Goal: Task Accomplishment & Management: Complete application form

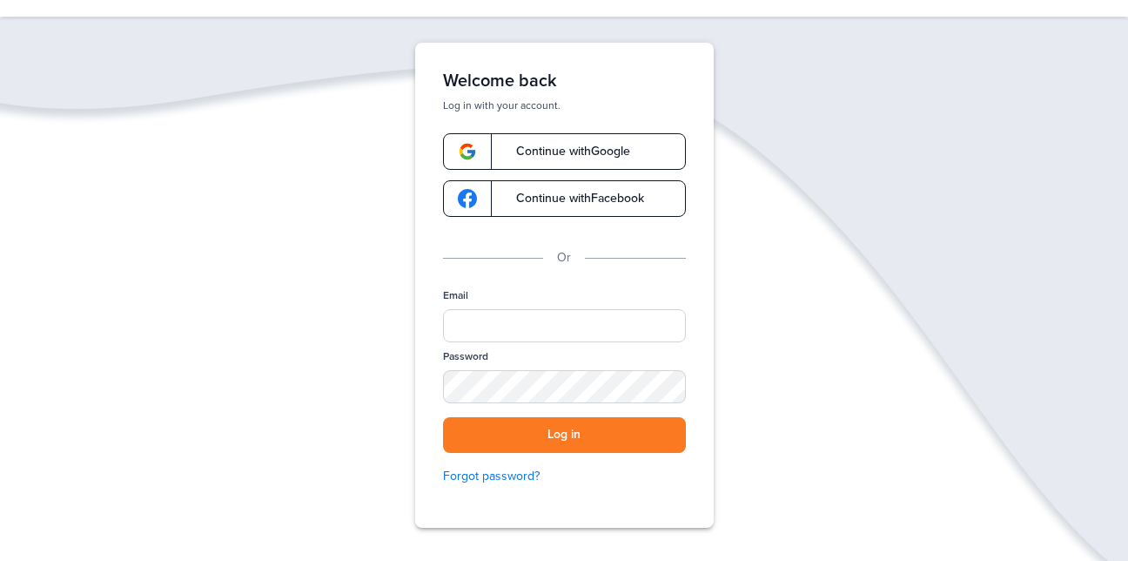
scroll to position [63, 0]
click at [558, 148] on span "Continue with Google" at bounding box center [564, 151] width 131 height 12
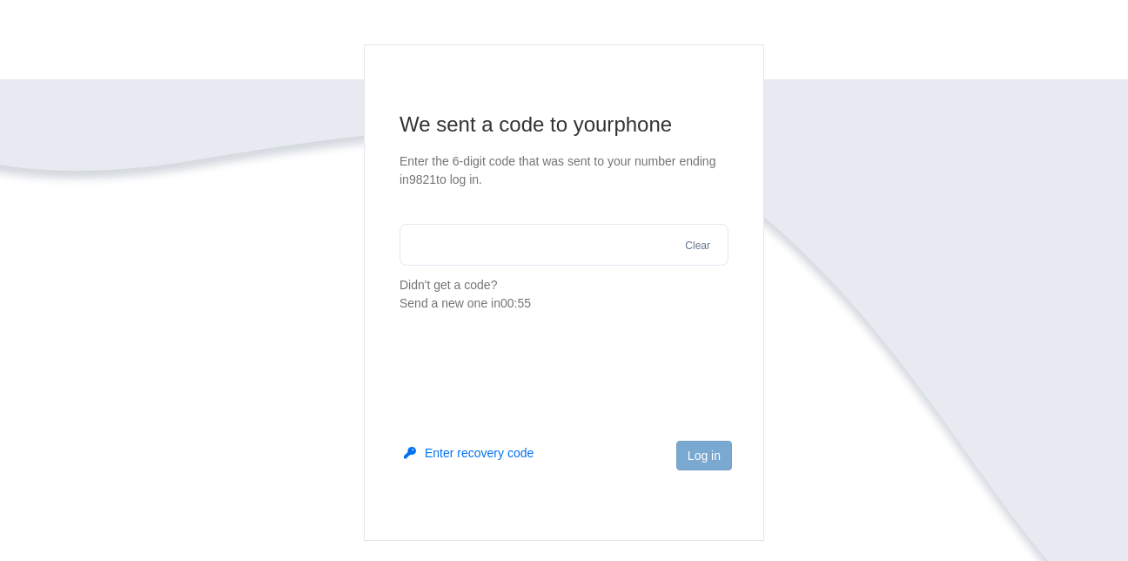
scroll to position [102, 0]
click at [476, 443] on button "Enter recovery code" at bounding box center [469, 450] width 130 height 17
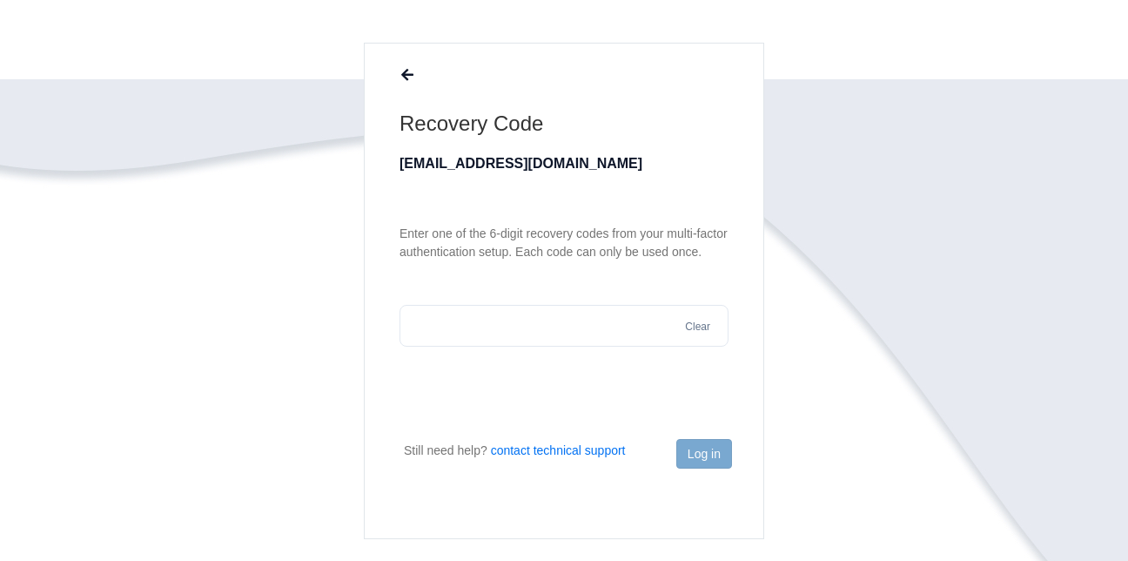
click at [474, 327] on input "text" at bounding box center [564, 326] width 329 height 42
type input "*"
type input "******"
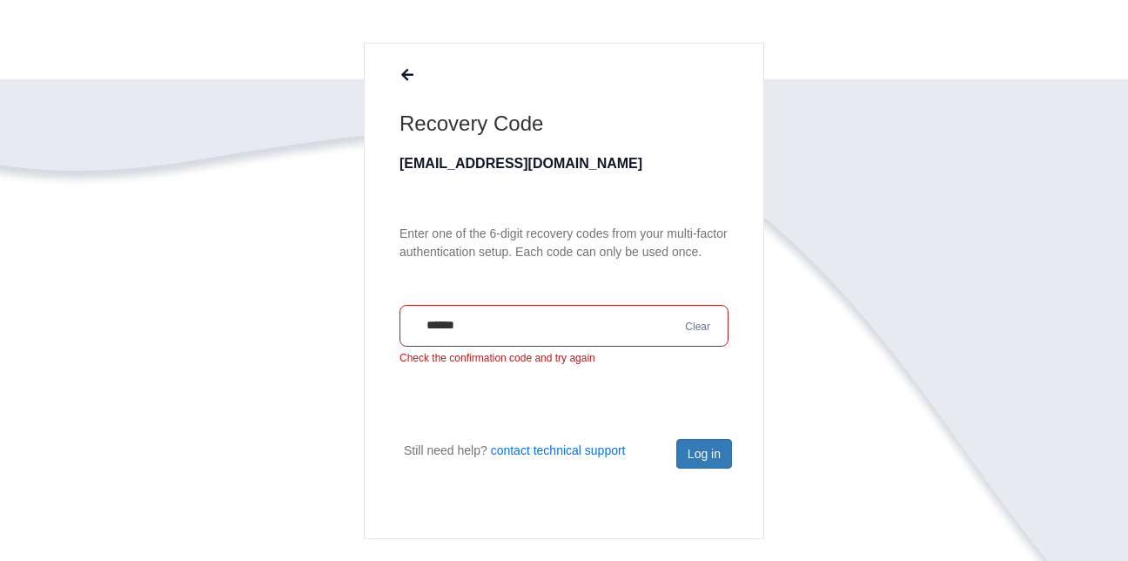
click at [705, 360] on p "Check the confirmation code and try again" at bounding box center [564, 358] width 329 height 15
click at [602, 332] on input "******" at bounding box center [564, 326] width 329 height 42
click at [703, 329] on button "Clear" at bounding box center [698, 327] width 36 height 17
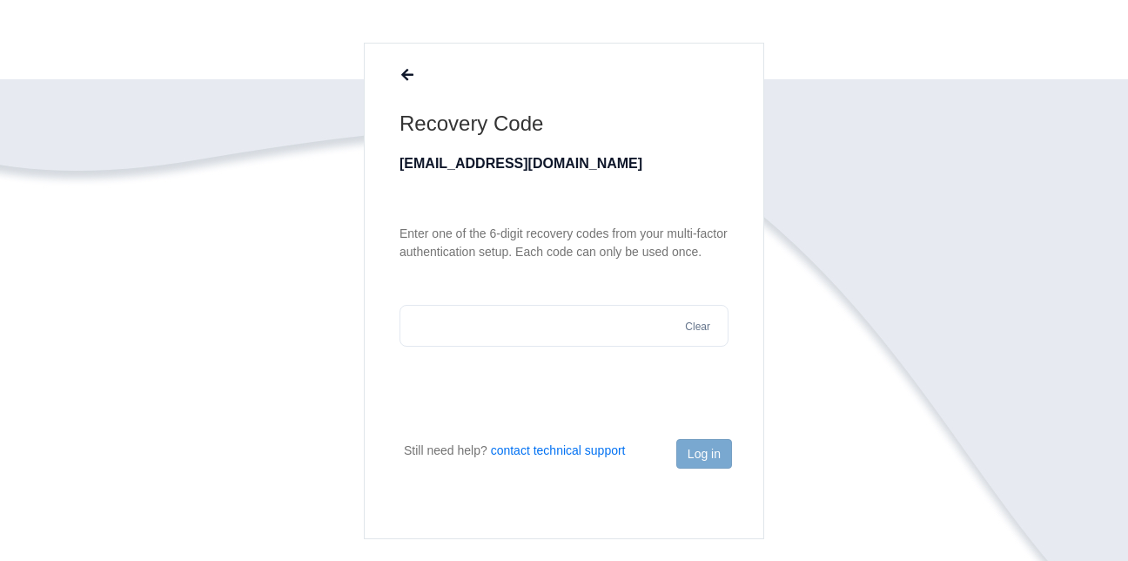
click at [549, 329] on input "text" at bounding box center [564, 326] width 329 height 42
click at [710, 461] on button "Log in" at bounding box center [704, 454] width 56 height 30
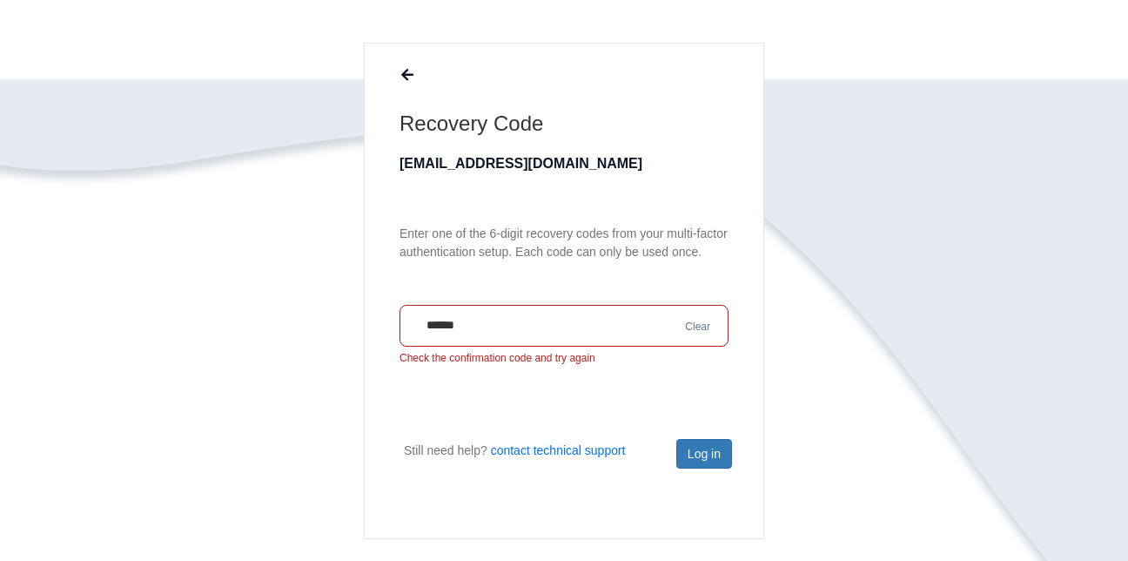
click at [647, 326] on input "******" at bounding box center [564, 326] width 329 height 42
type input "*"
type input "******"
click at [708, 456] on button "Log in" at bounding box center [704, 454] width 56 height 30
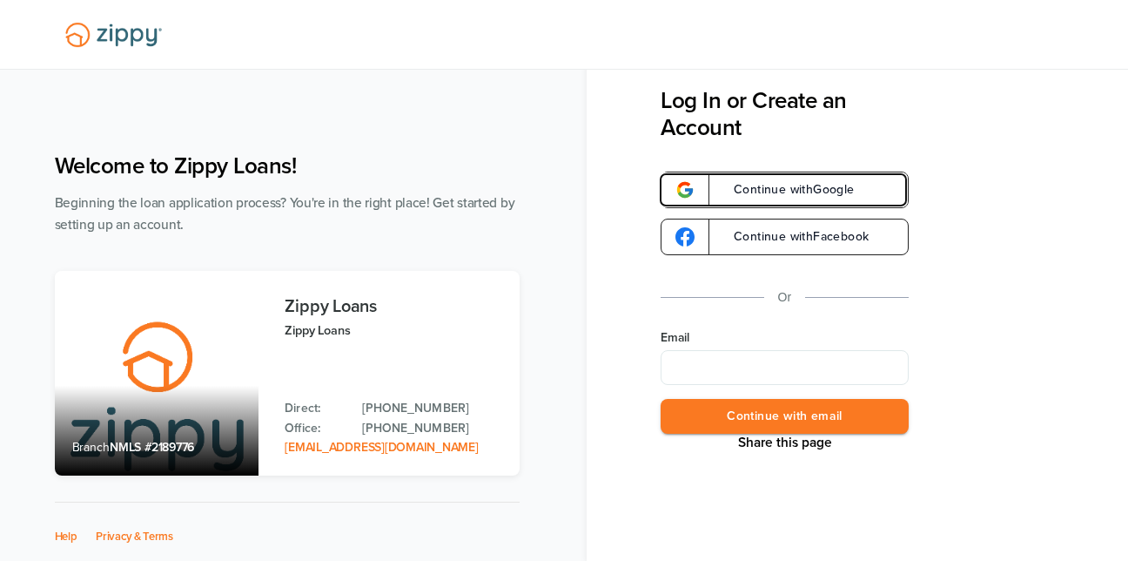
click at [707, 183] on span at bounding box center [683, 190] width 51 height 37
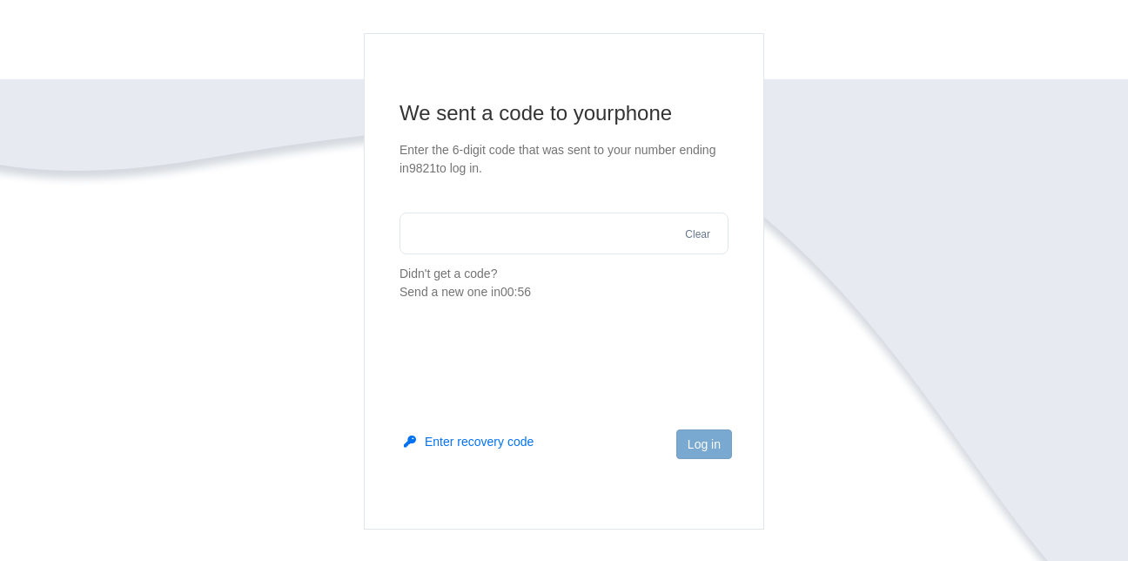
scroll to position [112, 0]
click at [501, 440] on button "Enter recovery code" at bounding box center [469, 440] width 130 height 17
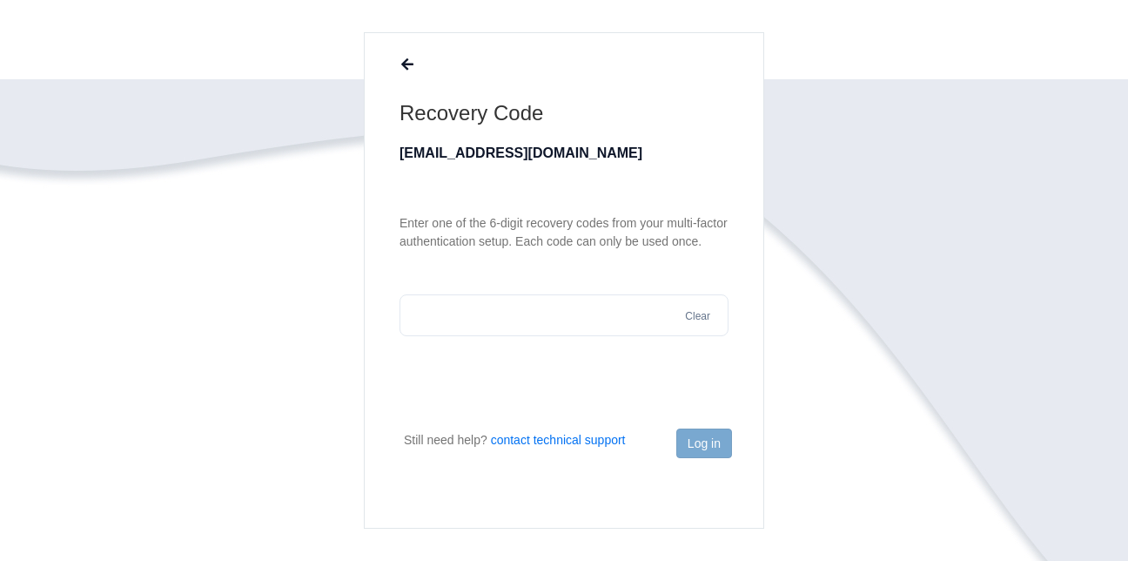
click at [461, 306] on input "text" at bounding box center [564, 315] width 329 height 42
type input "******"
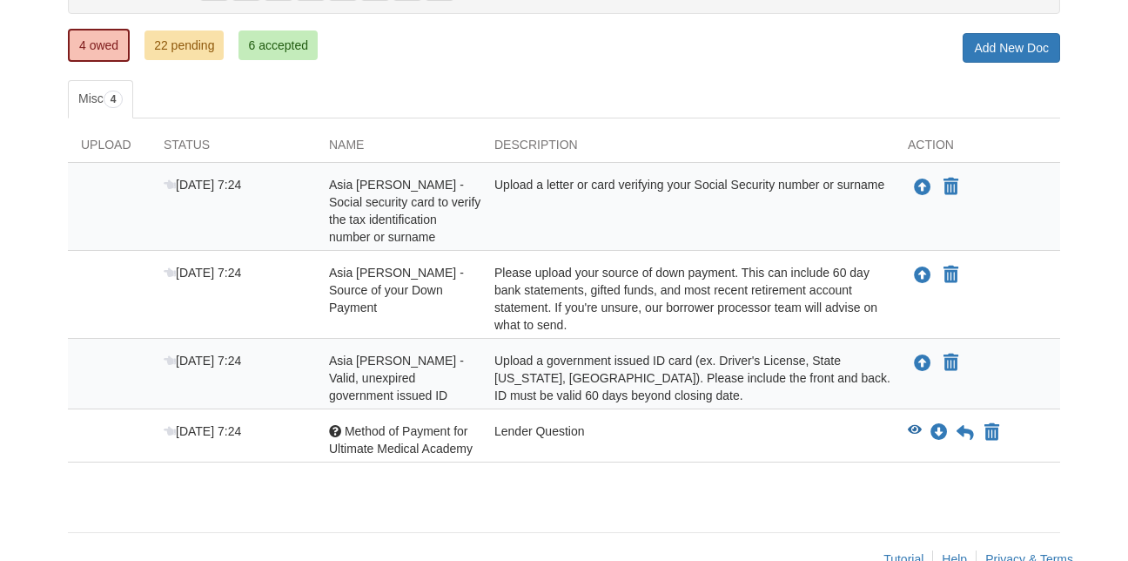
scroll to position [263, 0]
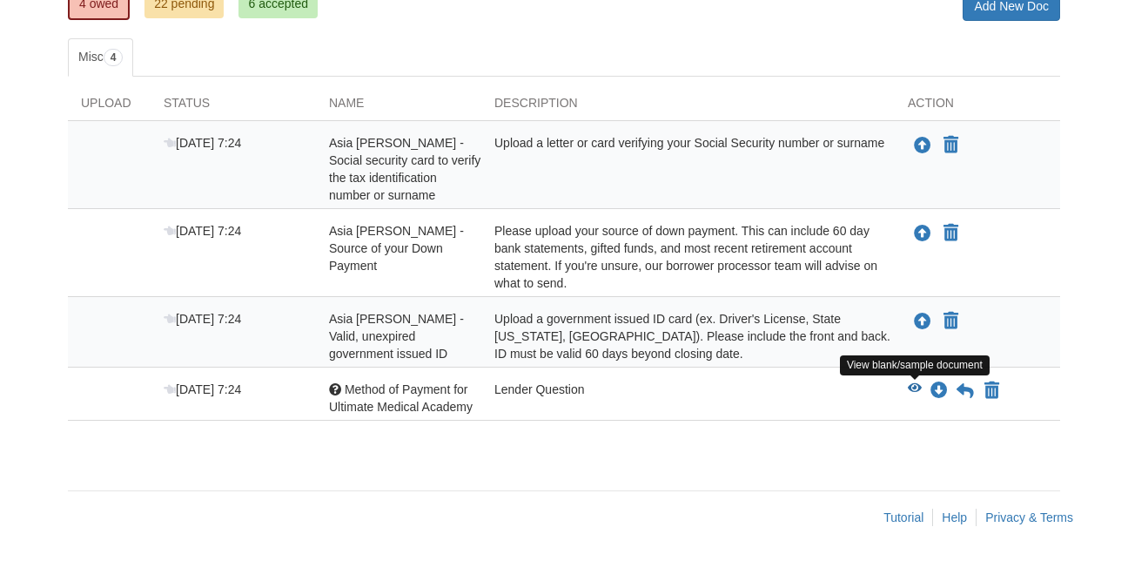
click at [919, 385] on icon "View Method of Payment for Ultimate Medical Academy" at bounding box center [915, 388] width 14 height 12
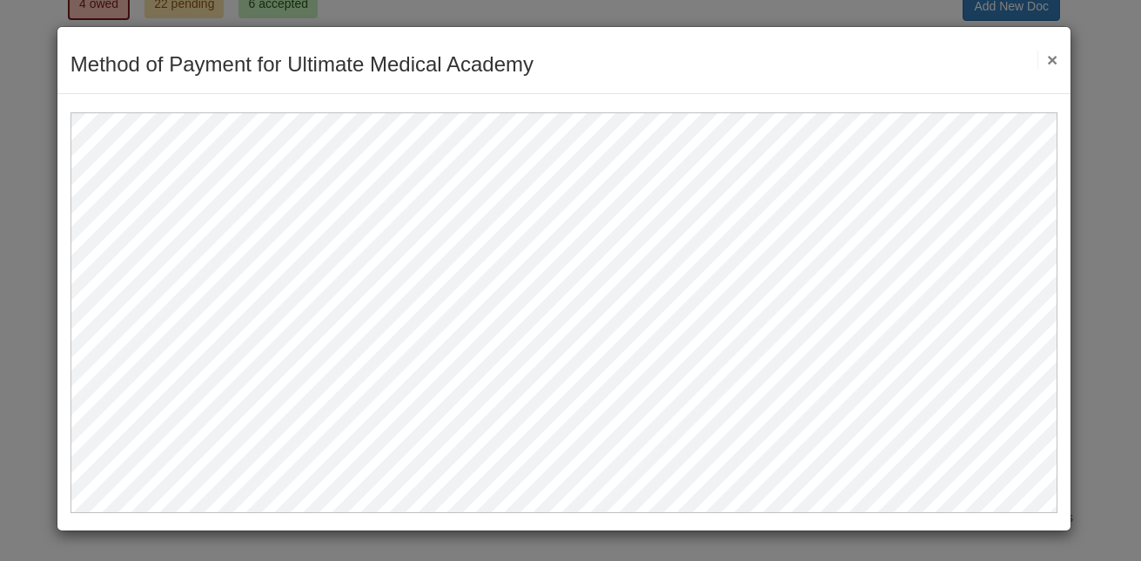
click at [1057, 61] on button "×" at bounding box center [1048, 59] width 20 height 18
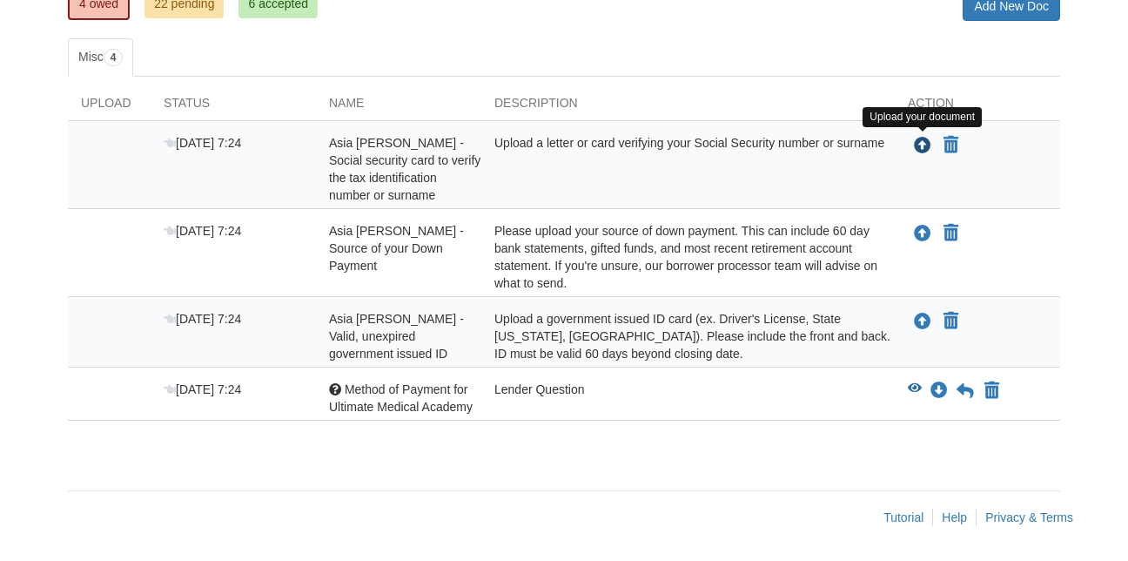
click at [924, 144] on icon "Upload Asia Trotter - Social security card to verify the tax identification num…" at bounding box center [922, 146] width 17 height 17
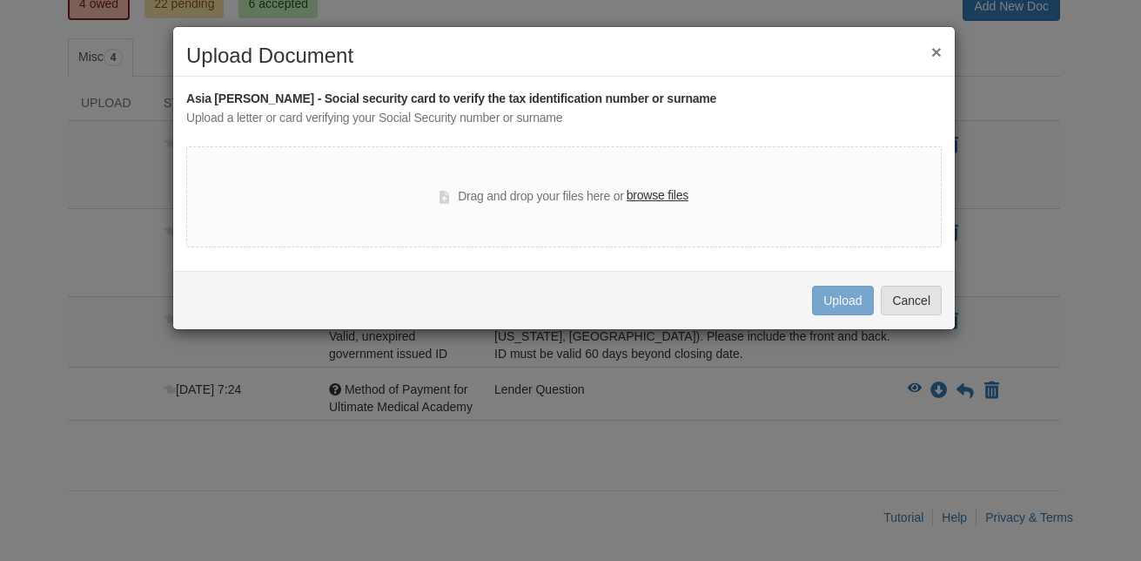
click at [937, 47] on button "×" at bounding box center [937, 52] width 10 height 18
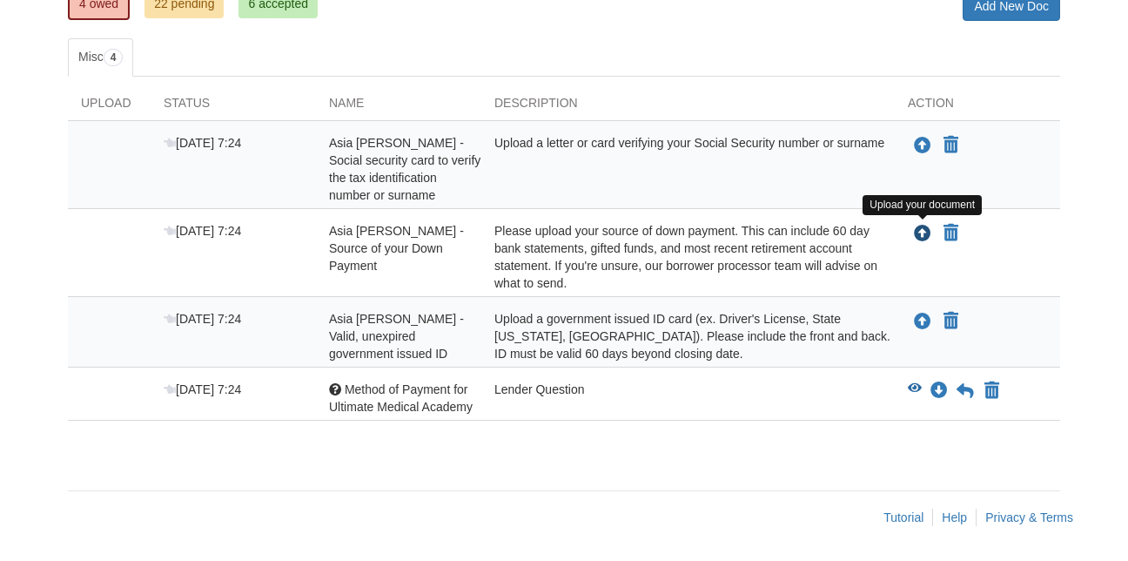
click at [924, 238] on icon "Upload Asia Trotter - Source of your Down Payment" at bounding box center [922, 233] width 17 height 17
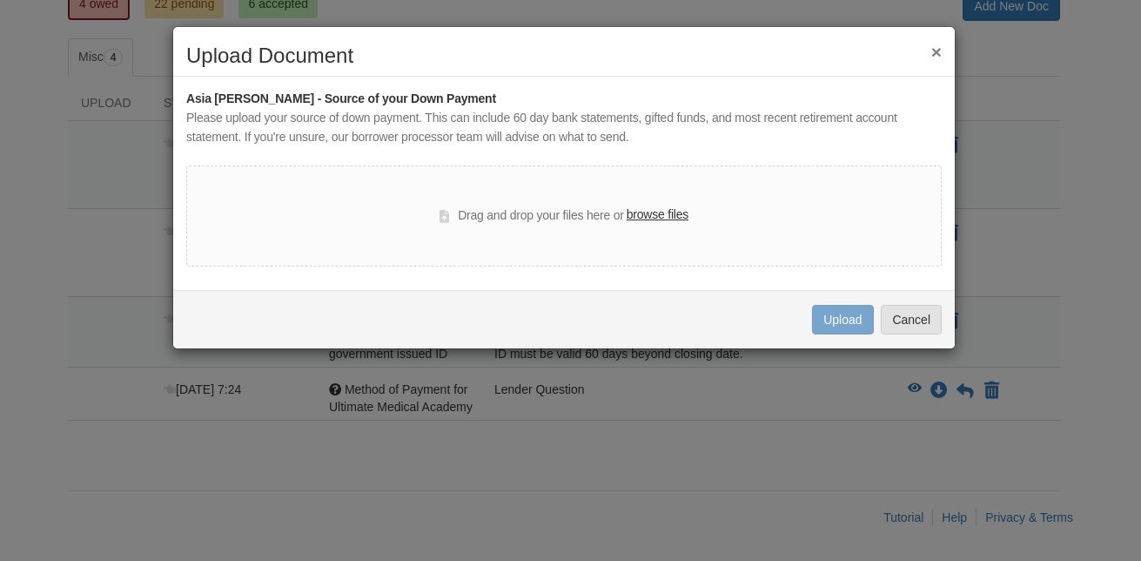
click at [670, 212] on label "browse files" at bounding box center [658, 214] width 62 height 19
click at [0, 0] on input "browse files" at bounding box center [0, 0] width 0 height 0
click at [923, 322] on button "Cancel" at bounding box center [911, 320] width 61 height 30
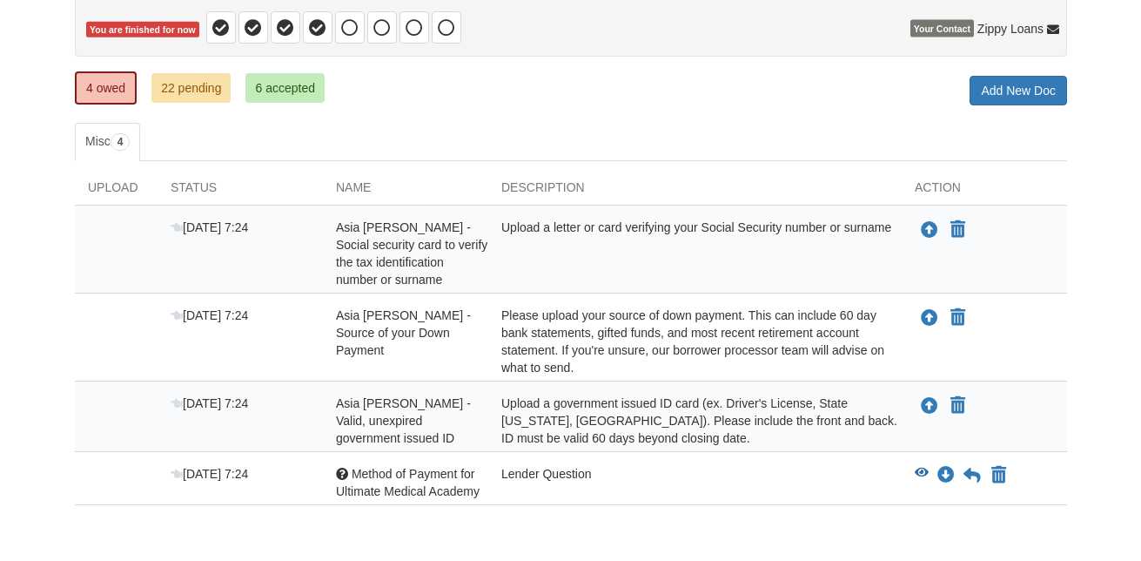
scroll to position [178, 0]
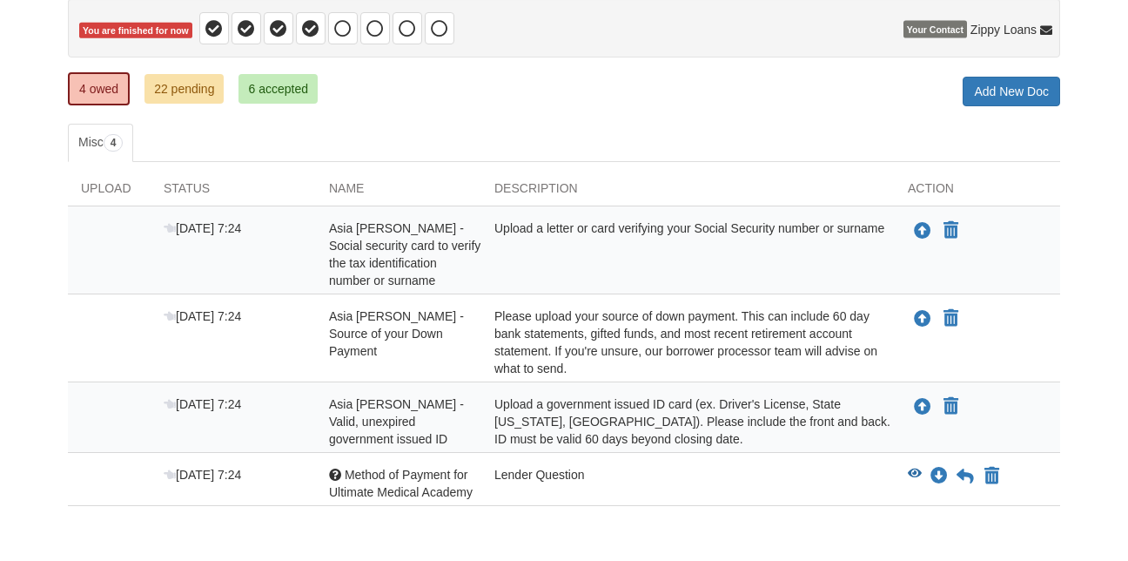
drag, startPoint x: 761, startPoint y: 281, endPoint x: 852, endPoint y: 281, distance: 91.4
click at [852, 281] on div "Upload a letter or card verifying your Social Security number or surname" at bounding box center [688, 254] width 414 height 70
drag, startPoint x: 852, startPoint y: 281, endPoint x: 919, endPoint y: 319, distance: 76.8
click at [919, 319] on icon "Upload Asia Trotter - Source of your Down Payment" at bounding box center [922, 319] width 17 height 17
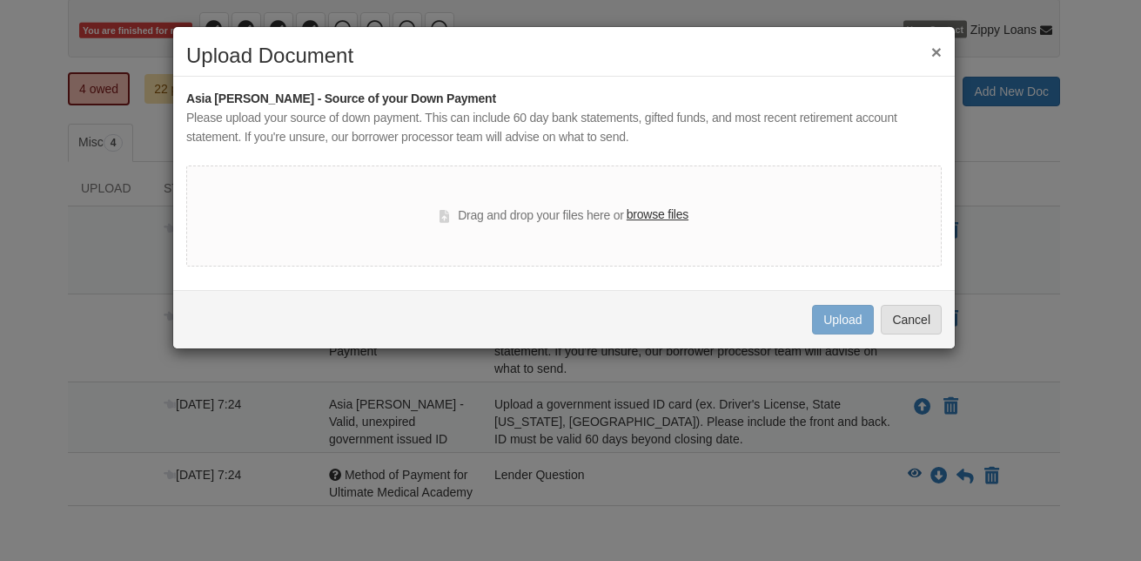
click at [669, 217] on label "browse files" at bounding box center [658, 214] width 62 height 19
click at [0, 0] on input "browse files" at bounding box center [0, 0] width 0 height 0
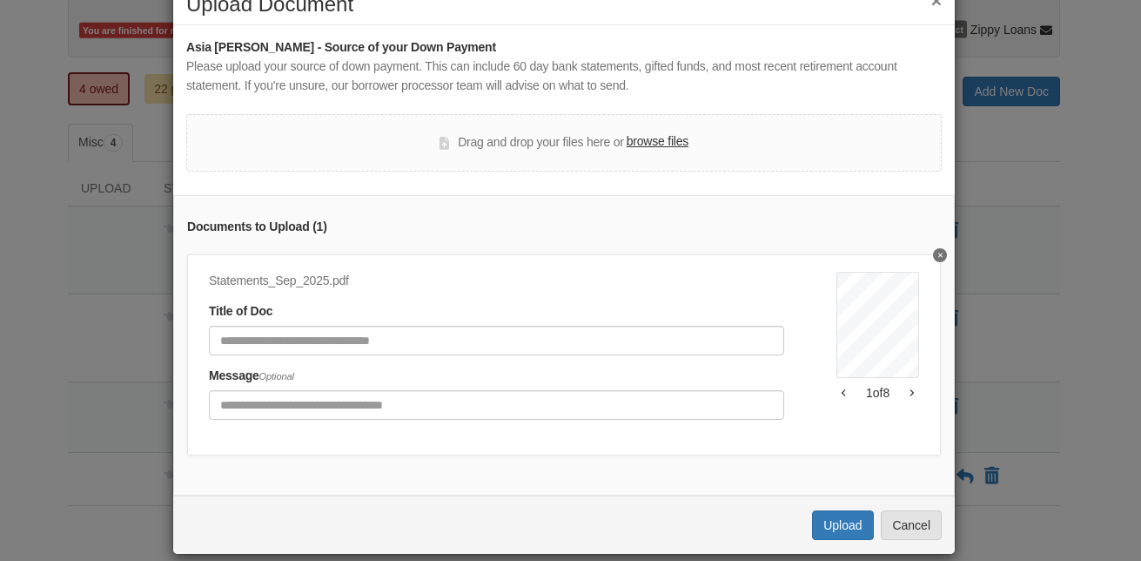
scroll to position [84, 0]
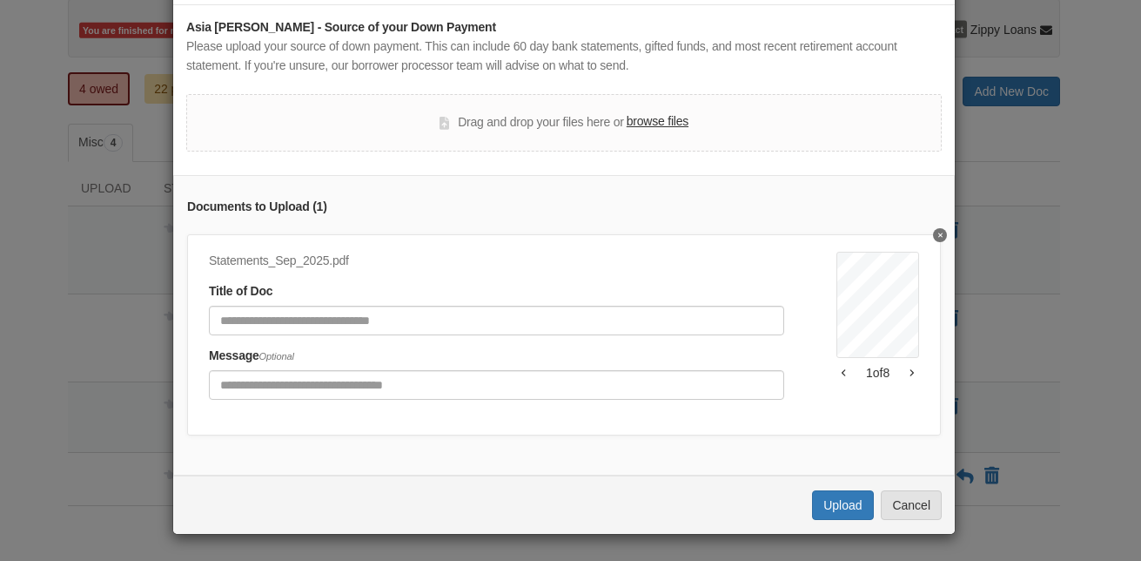
drag, startPoint x: 828, startPoint y: 359, endPoint x: 779, endPoint y: 319, distance: 63.1
click at [779, 319] on div "Statements_Sep_2025.pdf Title of Doc Message Optional" at bounding box center [523, 331] width 628 height 159
click at [911, 370] on icon "button" at bounding box center [912, 373] width 3 height 7
click at [933, 228] on button "Delete undefined" at bounding box center [940, 235] width 14 height 14
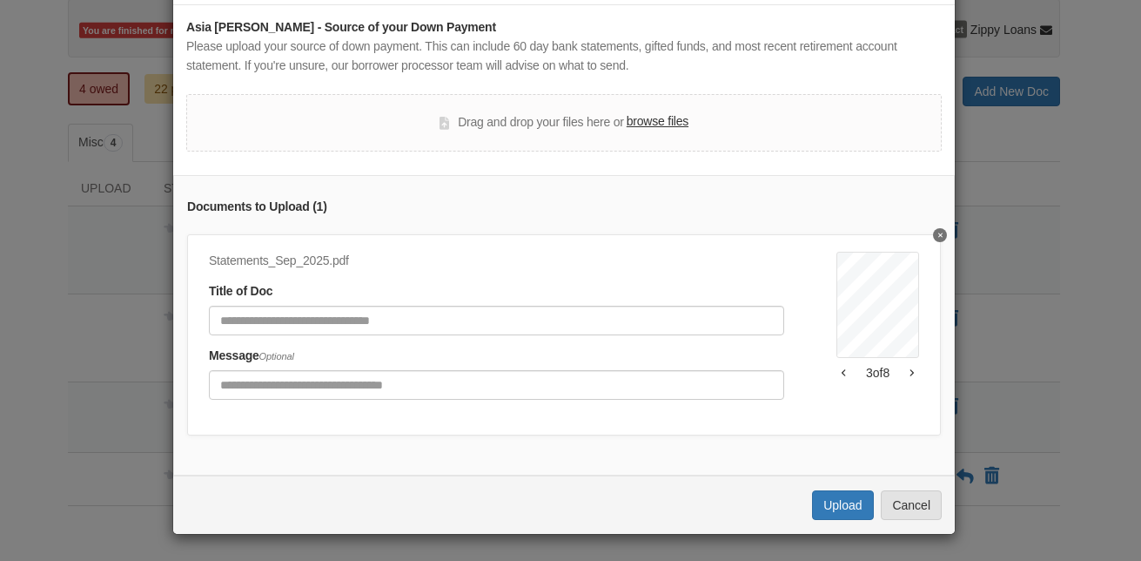
scroll to position [0, 0]
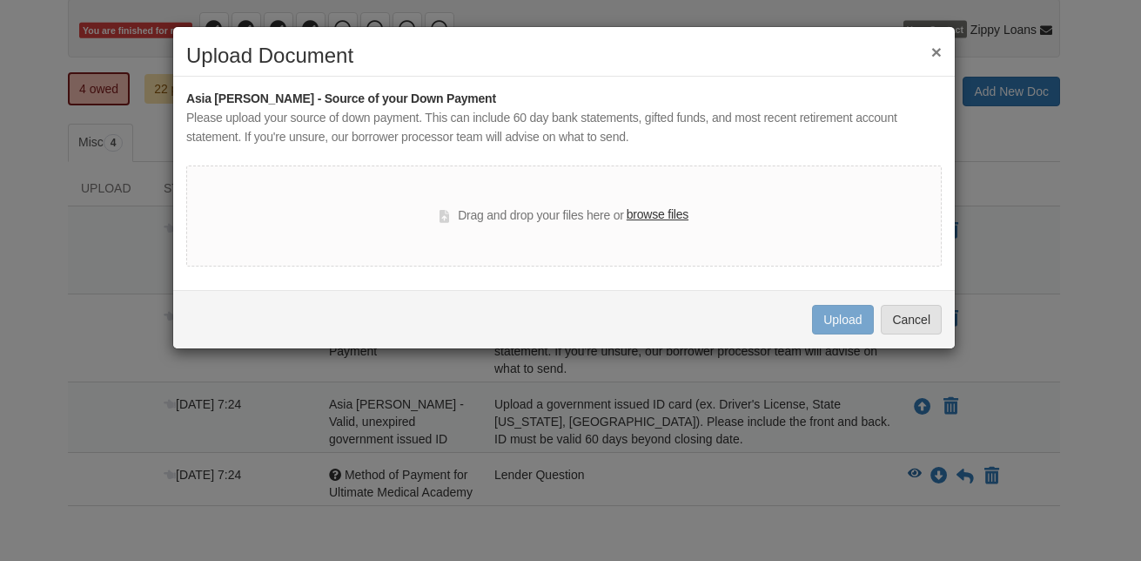
click at [657, 211] on label "browse files" at bounding box center [658, 214] width 62 height 19
click at [0, 0] on input "browse files" at bounding box center [0, 0] width 0 height 0
drag, startPoint x: 935, startPoint y: 49, endPoint x: 814, endPoint y: 68, distance: 122.5
click at [814, 68] on div "× Upload Document" at bounding box center [564, 60] width 782 height 32
click at [938, 54] on button "×" at bounding box center [937, 52] width 10 height 18
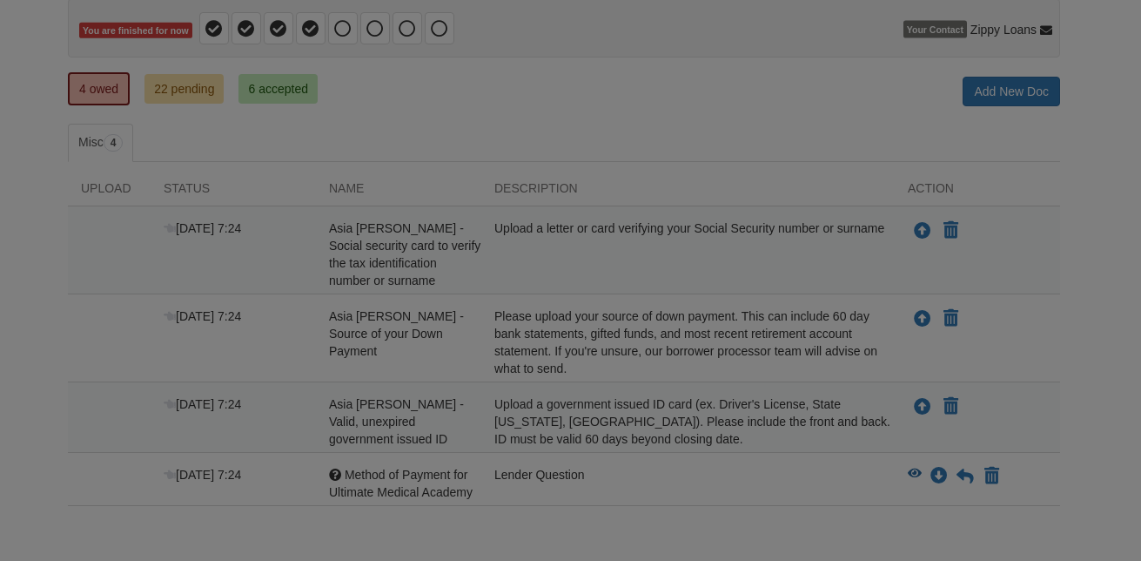
click at [938, 54] on body "asiatrotter91@gmail.com Logout" at bounding box center [570, 234] width 1141 height 824
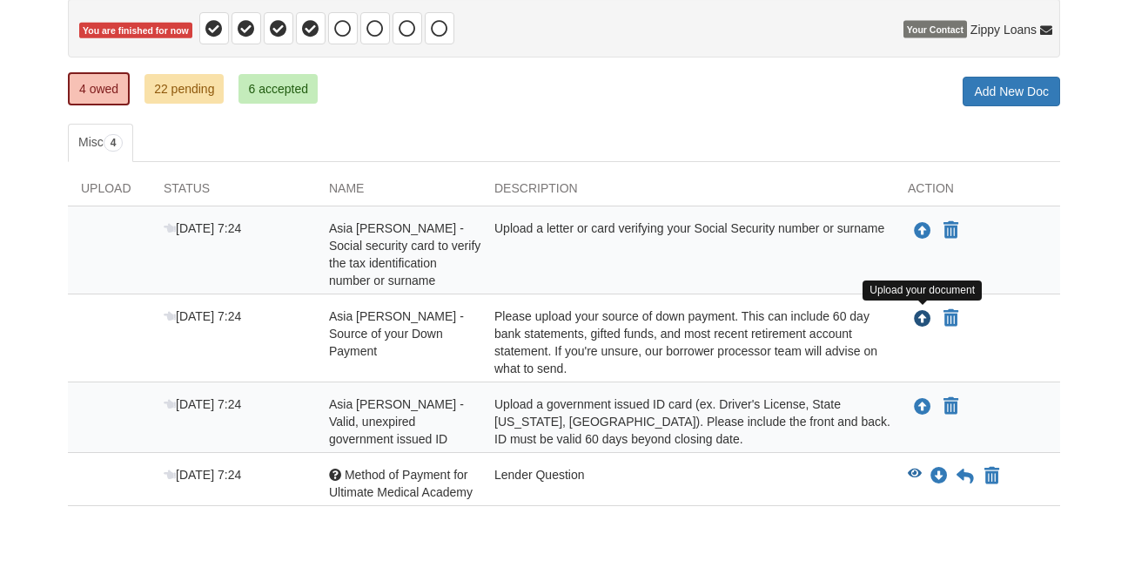
click at [923, 317] on icon "Upload Asia Trotter - Source of your Down Payment" at bounding box center [922, 319] width 17 height 17
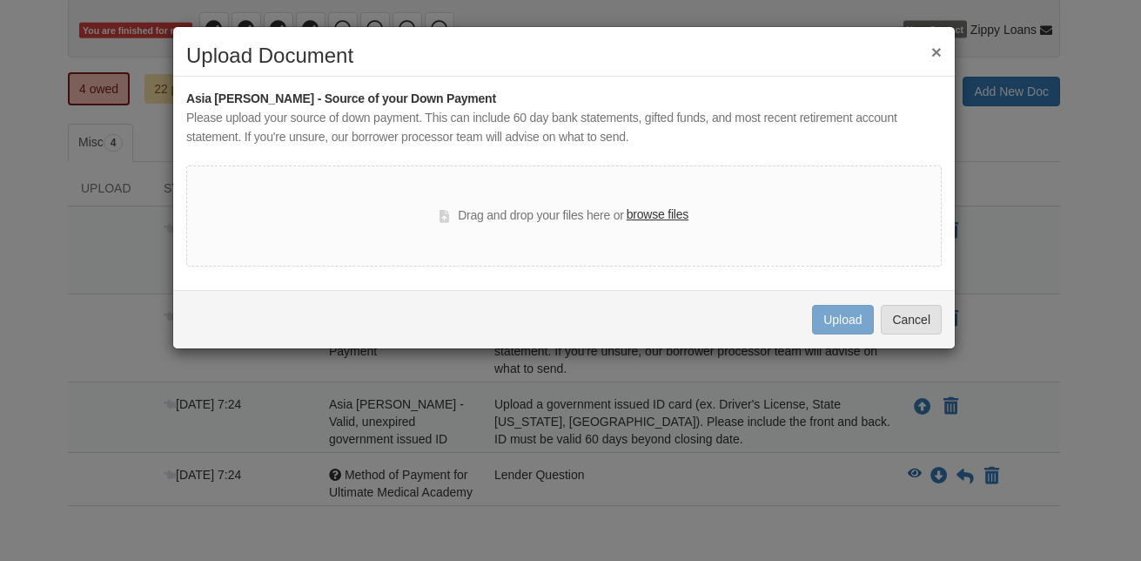
click at [649, 214] on label "browse files" at bounding box center [658, 214] width 62 height 19
click at [0, 0] on input "browse files" at bounding box center [0, 0] width 0 height 0
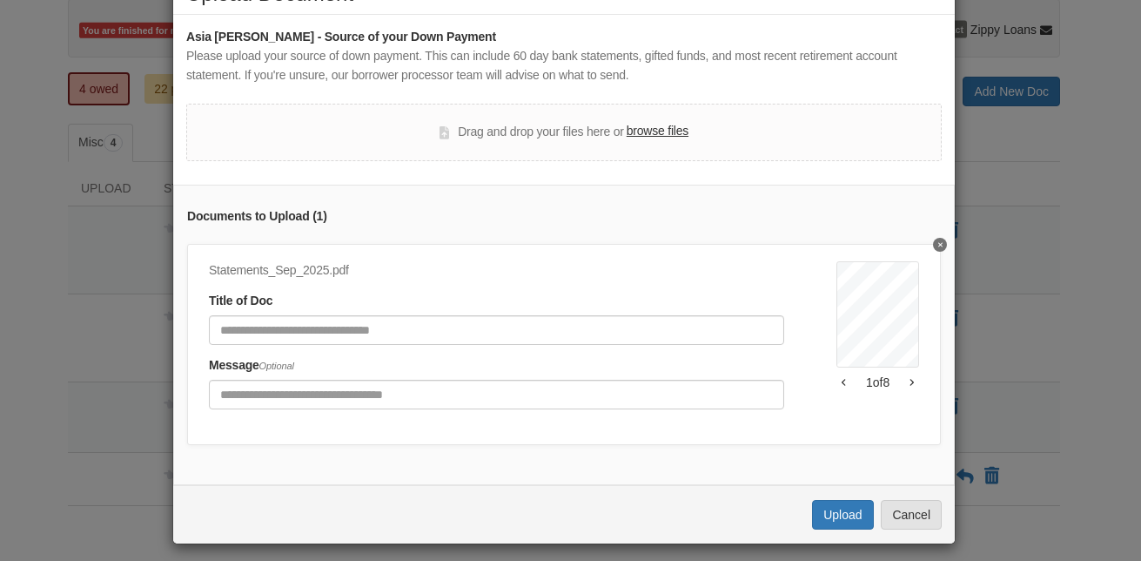
scroll to position [84, 0]
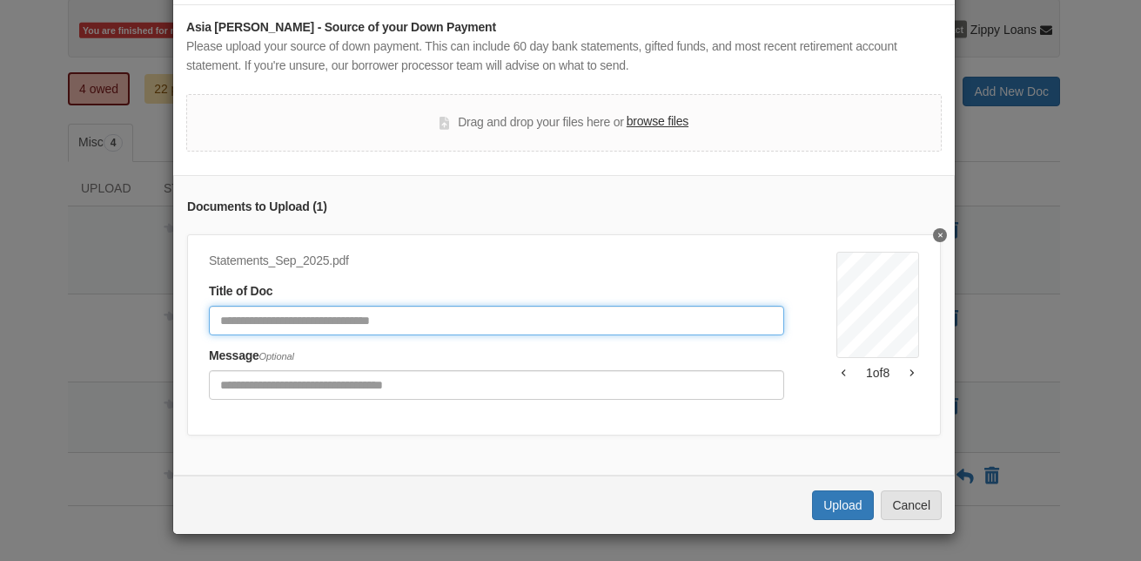
click at [284, 308] on input "Document Title" at bounding box center [496, 321] width 575 height 30
click at [217, 306] on input "**********" at bounding box center [496, 321] width 575 height 30
click at [254, 306] on input "**********" at bounding box center [496, 321] width 575 height 30
type input "**********"
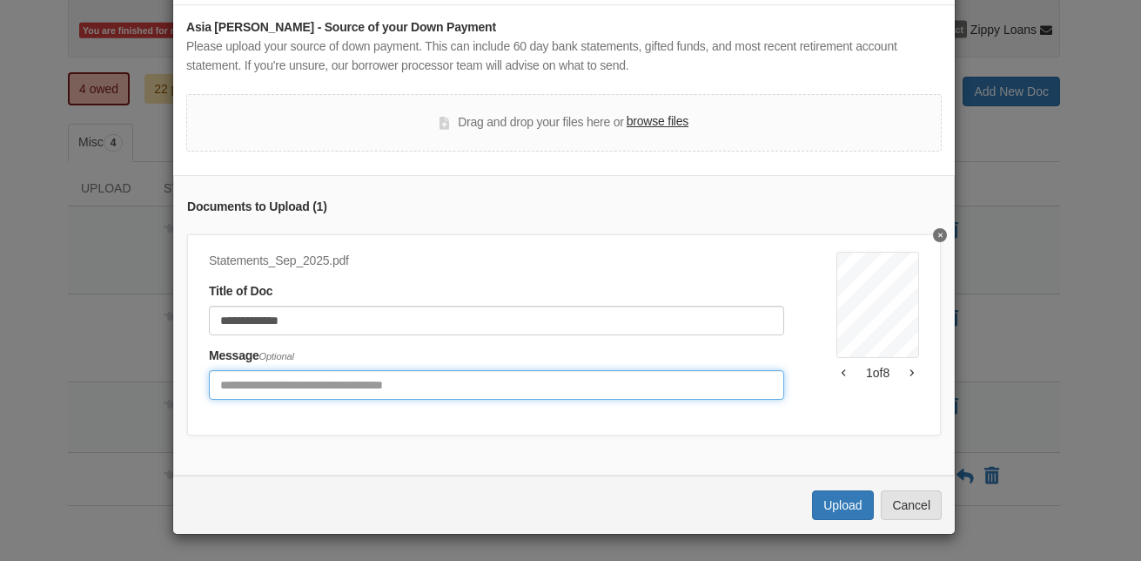
click at [317, 383] on input "Include any comments on this document" at bounding box center [496, 385] width 575 height 30
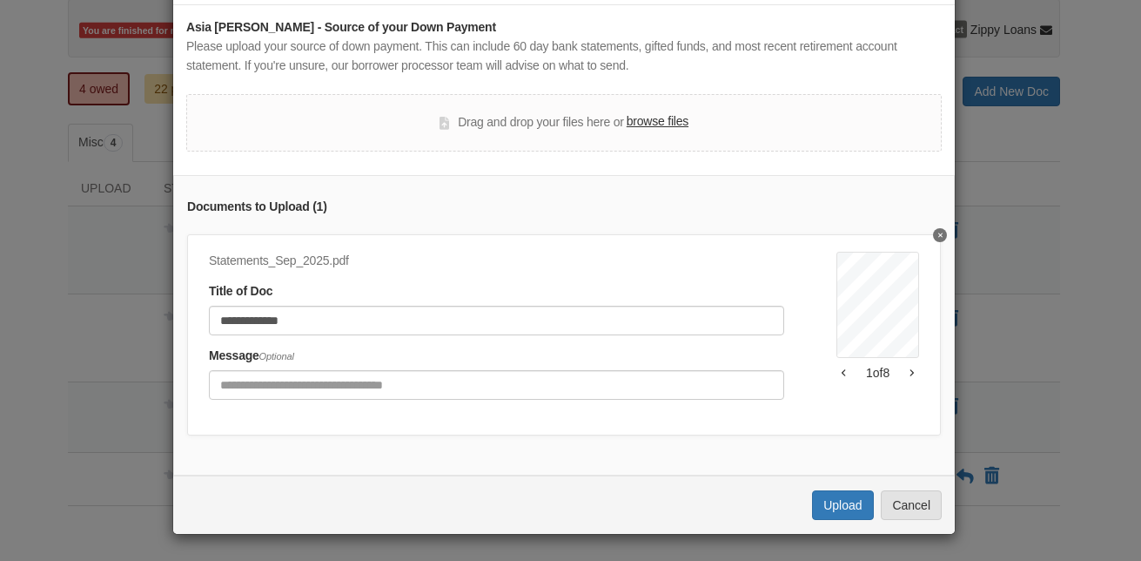
click at [910, 368] on icon "button" at bounding box center [912, 372] width 4 height 9
click at [890, 369] on div "Personal Checking XXXXXXXX2335 2025-09-01 - 2025-09-30 | 30 Days in Period Acco…" at bounding box center [878, 331] width 83 height 159
click at [905, 367] on button "button" at bounding box center [912, 372] width 15 height 10
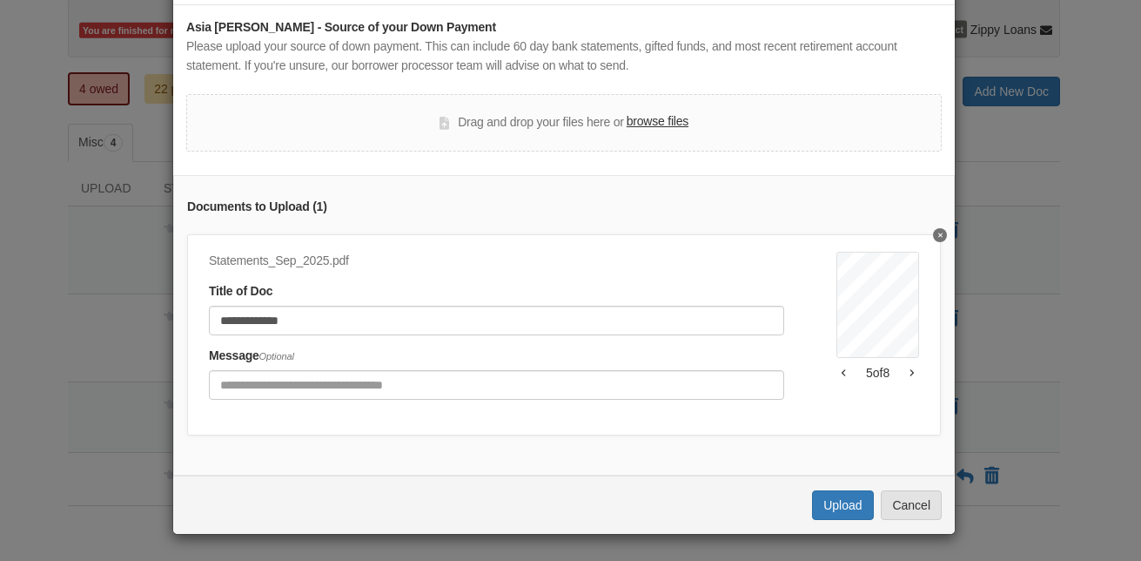
click at [905, 367] on button "button" at bounding box center [912, 372] width 15 height 10
click at [925, 255] on div "**********" at bounding box center [564, 325] width 782 height 300
click at [836, 502] on button "Upload" at bounding box center [842, 505] width 61 height 30
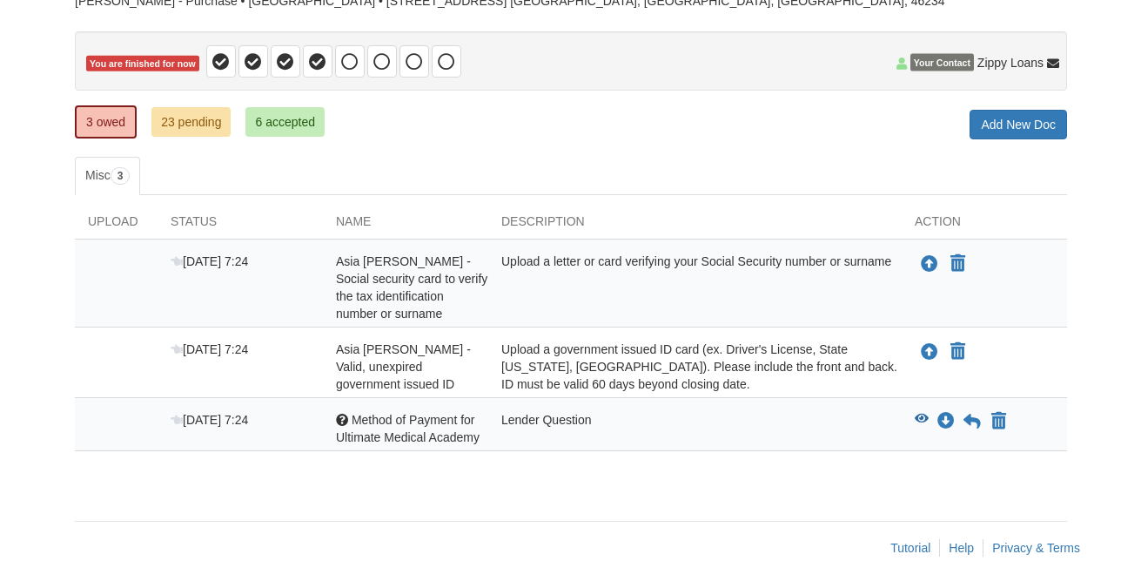
scroll to position [145, 0]
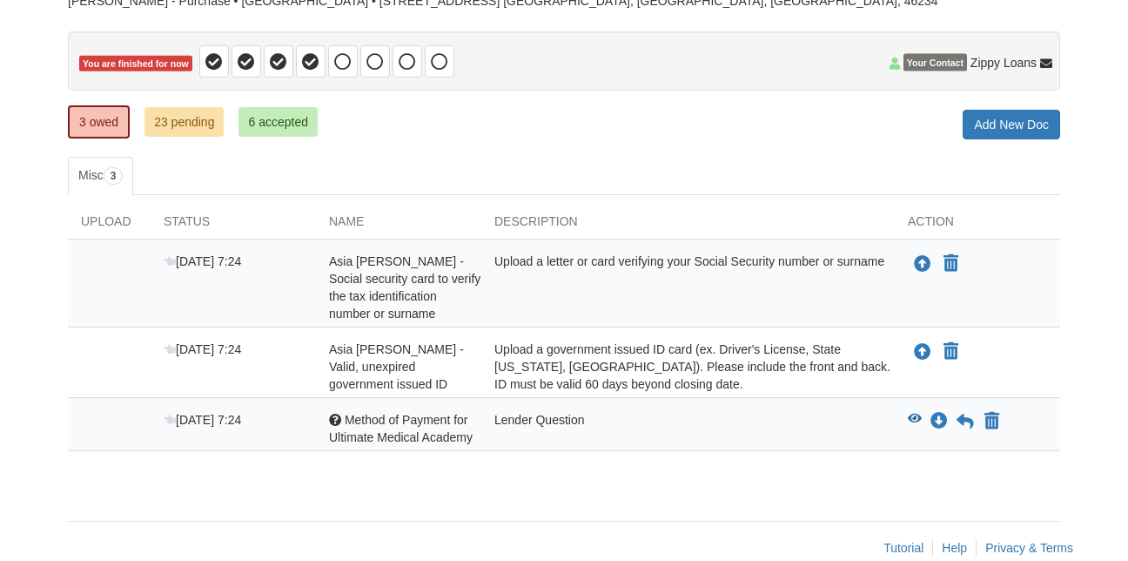
click at [835, 474] on div "× × × Pending Add Document Notice document will be included in the email sent t…" at bounding box center [564, 219] width 992 height 568
click at [923, 346] on icon "Upload Asia Trotter - Valid, unexpired government issued ID" at bounding box center [922, 352] width 17 height 17
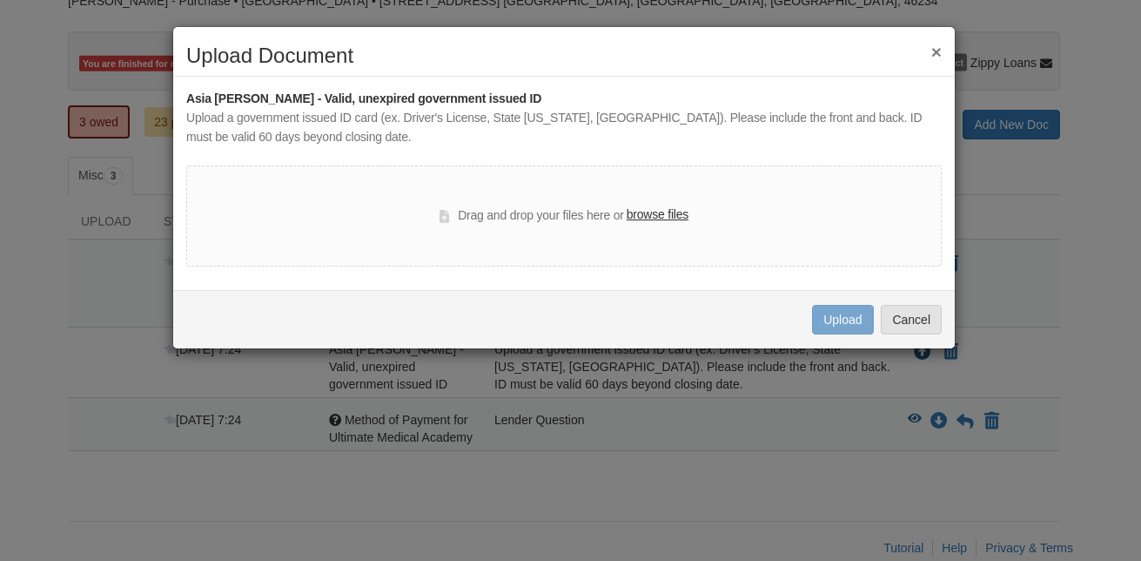
click at [923, 346] on div "Uploading... Upload Cancel" at bounding box center [564, 319] width 782 height 58
click at [650, 210] on label "browse files" at bounding box center [658, 214] width 62 height 19
click at [0, 0] on input "browse files" at bounding box center [0, 0] width 0 height 0
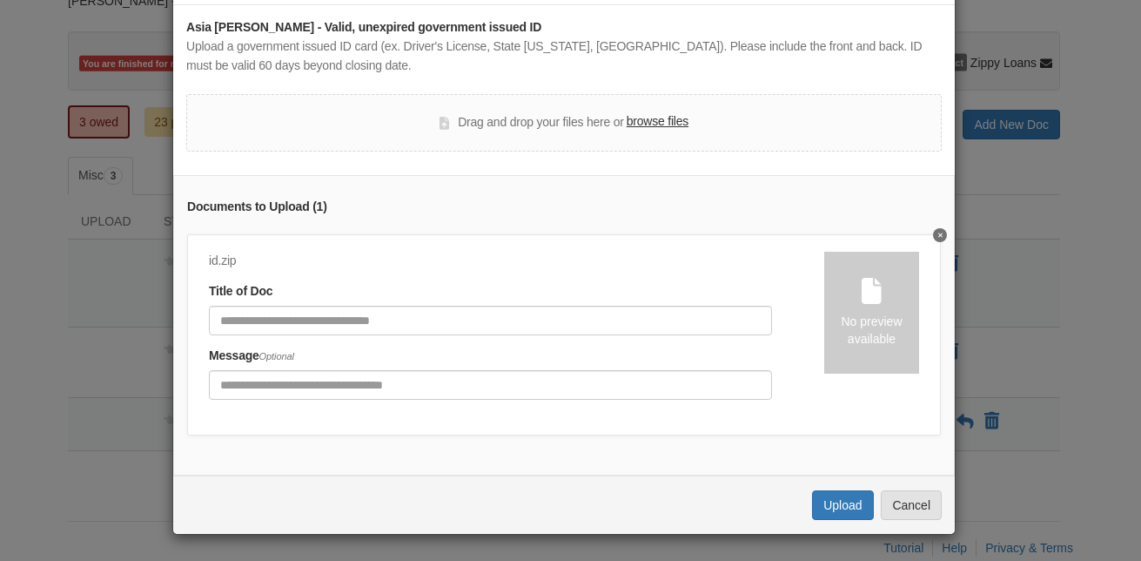
scroll to position [84, 0]
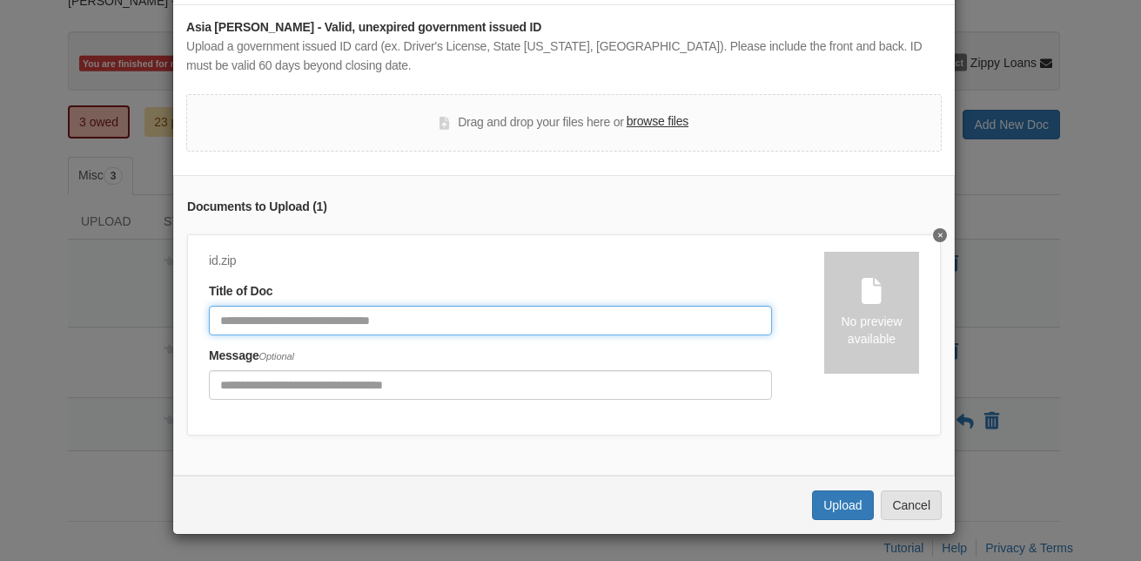
click at [411, 307] on input "Document Title" at bounding box center [490, 321] width 563 height 30
type input "*"
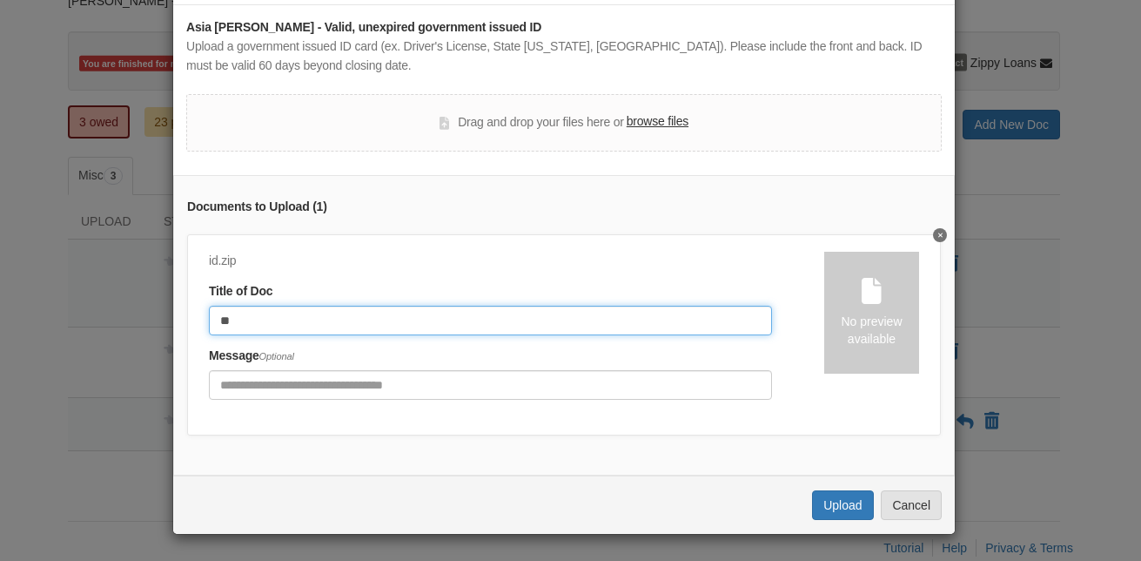
type input "*"
click at [406, 306] on input "**" at bounding box center [490, 321] width 563 height 30
type input "**********"
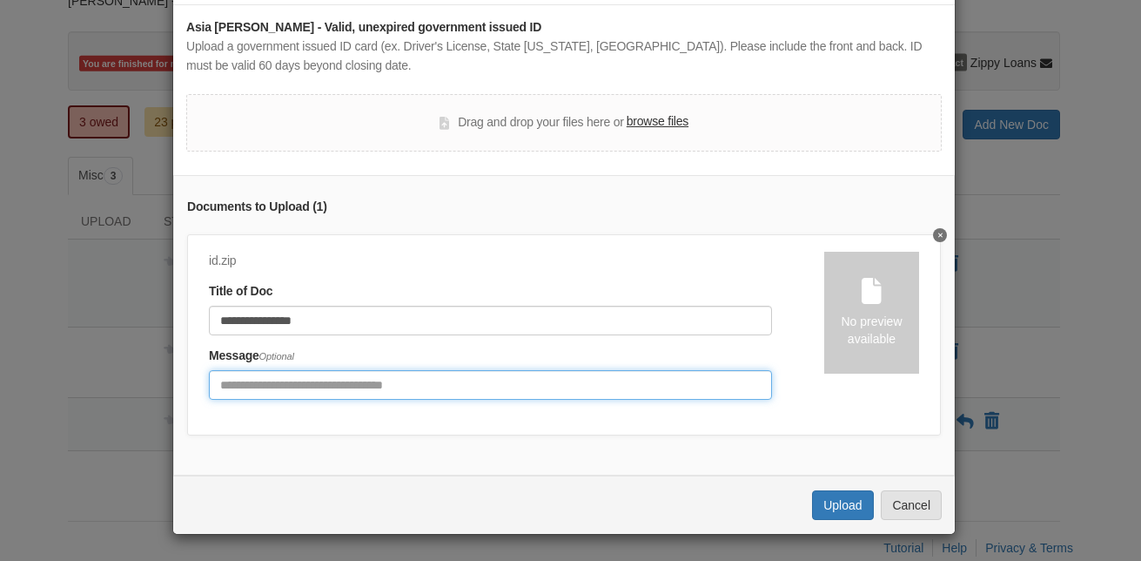
click at [437, 373] on input "Include any comments on this document" at bounding box center [490, 385] width 563 height 30
type input "**********"
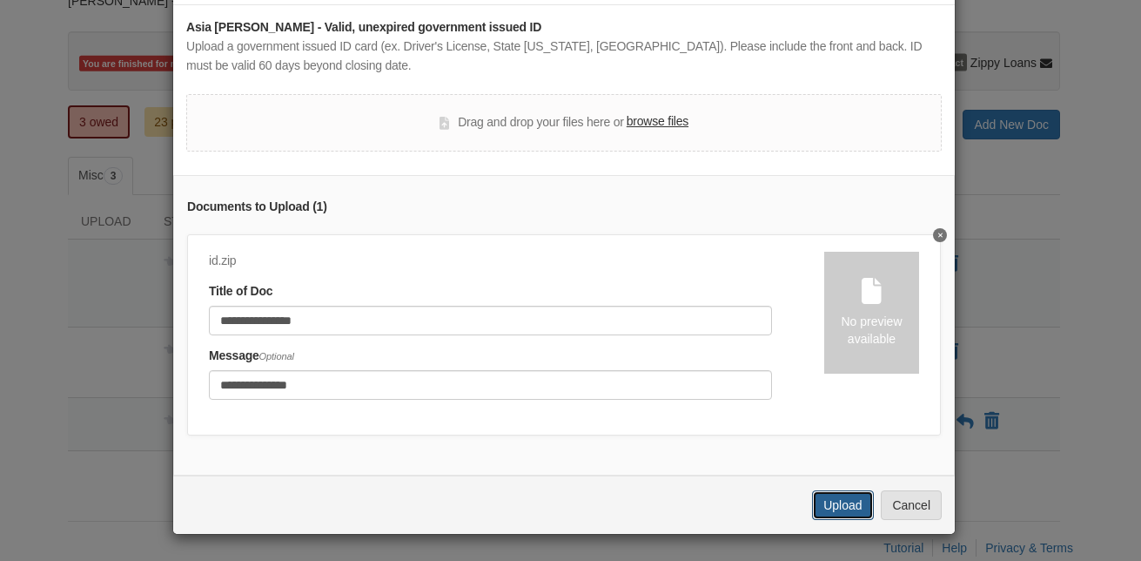
click at [822, 501] on button "Upload" at bounding box center [842, 505] width 61 height 30
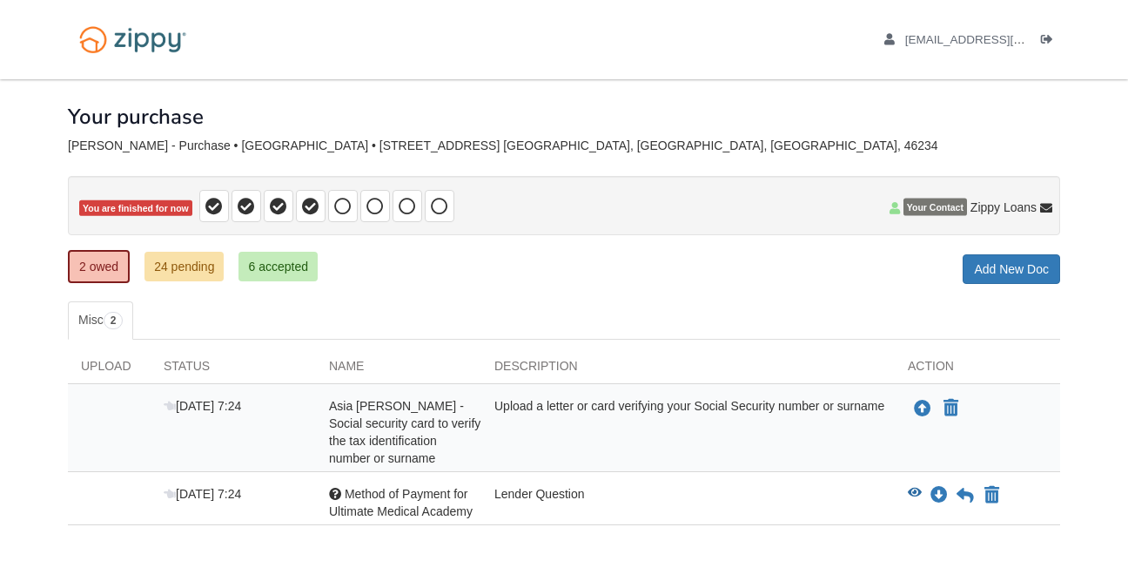
scroll to position [104, 0]
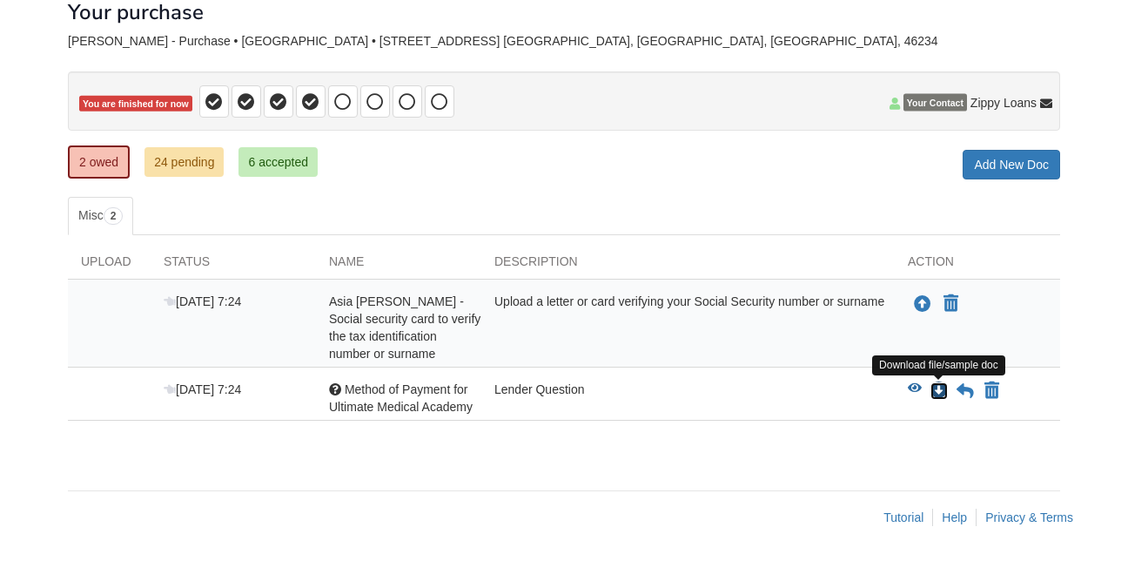
click at [934, 394] on icon "Download Method of Payment for Ultimate Medical Academy" at bounding box center [939, 390] width 17 height 17
click at [937, 389] on icon "Download Method of Payment for Ultimate Medical Academy" at bounding box center [939, 390] width 17 height 17
click at [937, 393] on icon "Download Method of Payment for Ultimate Medical Academy" at bounding box center [939, 390] width 17 height 17
click at [941, 391] on icon "Download Method of Payment for Ultimate Medical Academy" at bounding box center [939, 390] width 17 height 17
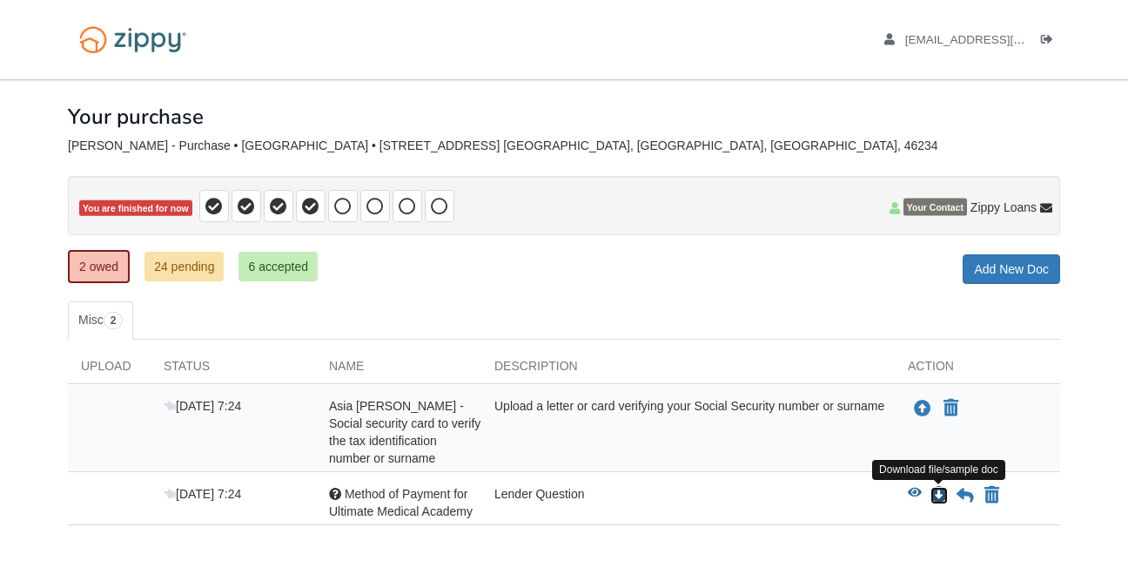
click at [941, 494] on icon "Download Method of Payment for Ultimate Medical Academy" at bounding box center [939, 495] width 17 height 17
drag, startPoint x: 915, startPoint y: 488, endPoint x: 930, endPoint y: 494, distance: 16.0
drag, startPoint x: 930, startPoint y: 494, endPoint x: 769, endPoint y: 515, distance: 162.4
drag, startPoint x: 769, startPoint y: 515, endPoint x: 742, endPoint y: 503, distance: 29.3
click at [742, 503] on div "Lender Question" at bounding box center [688, 502] width 414 height 35
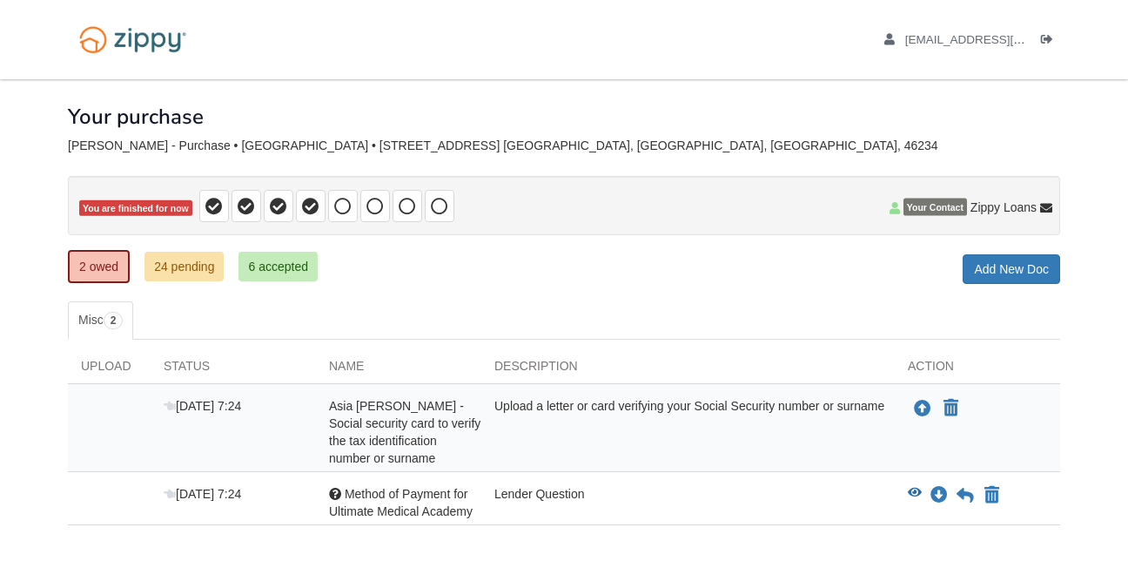
click at [642, 405] on div "Upload a letter or card verifying your Social Security number or surname" at bounding box center [688, 432] width 414 height 70
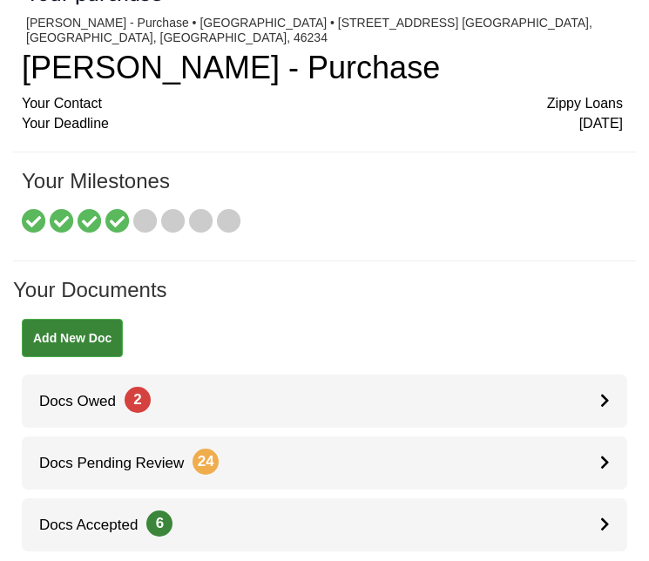
scroll to position [71, 0]
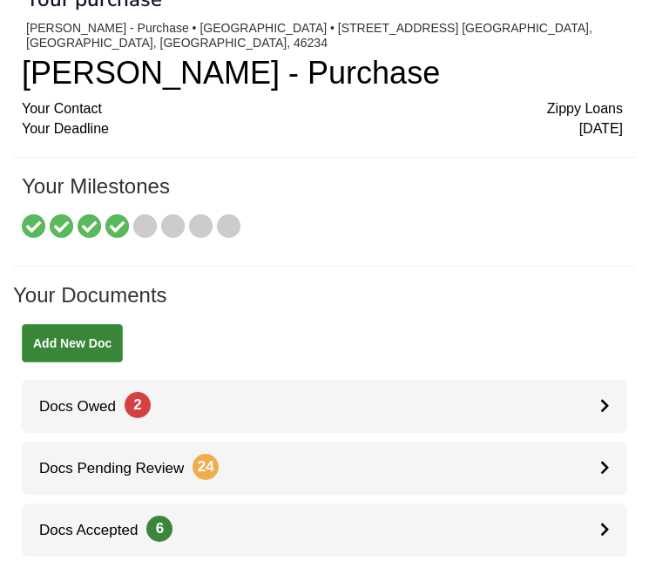
click at [503, 349] on div "Add New Doc" at bounding box center [324, 352] width 622 height 56
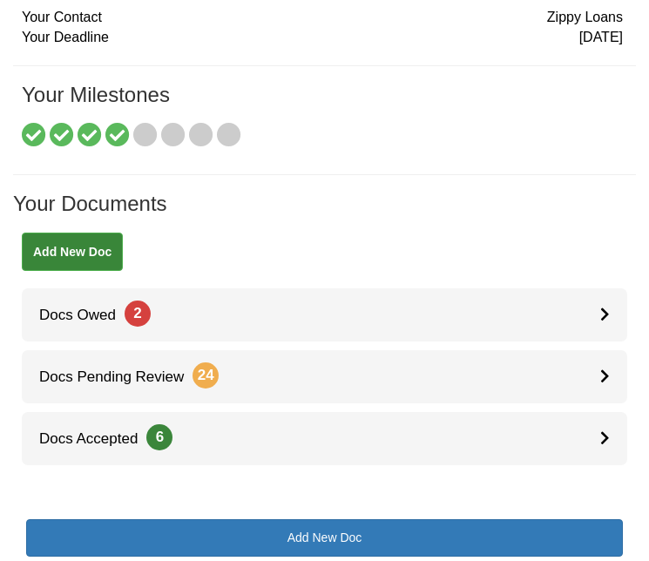
scroll to position [174, 0]
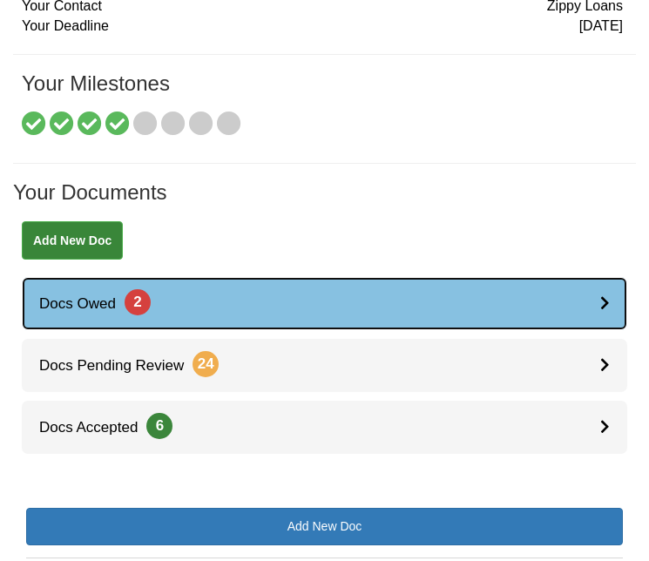
drag, startPoint x: 520, startPoint y: 295, endPoint x: 508, endPoint y: 288, distance: 14.0
click at [508, 288] on link "Docs Owed 2" at bounding box center [324, 303] width 605 height 53
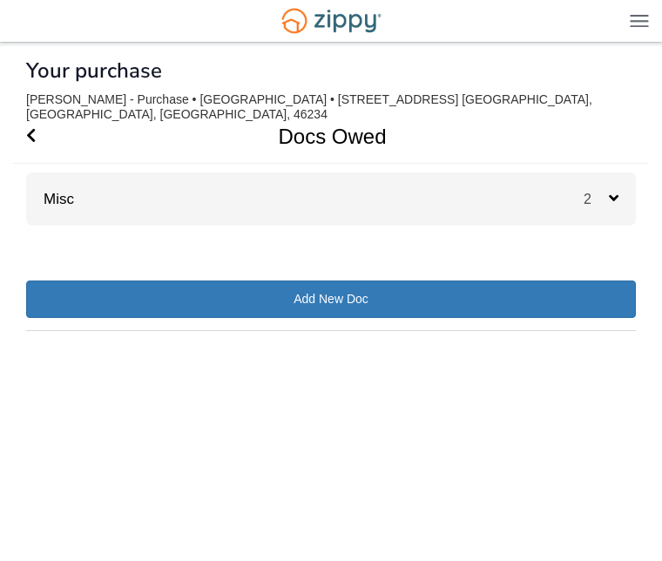
click at [612, 190] on icon at bounding box center [614, 198] width 10 height 16
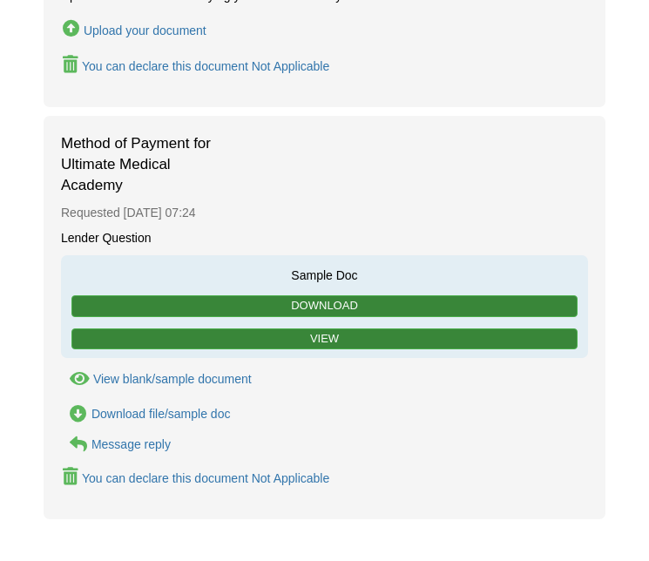
scroll to position [391, 0]
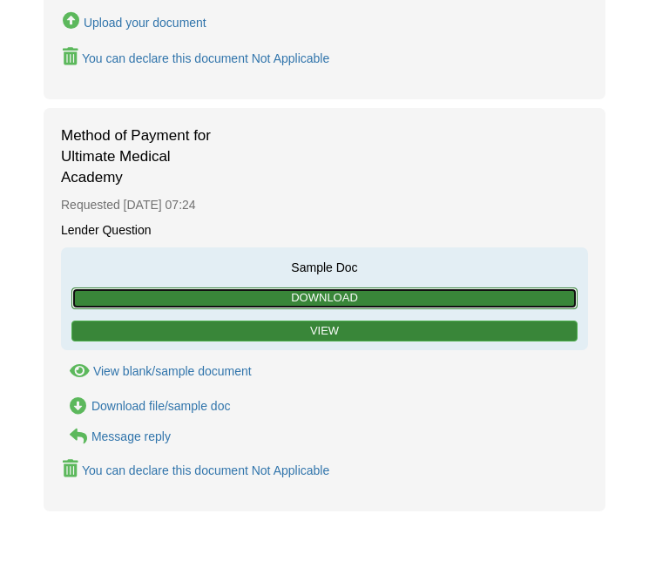
click at [324, 287] on link "Download" at bounding box center [324, 298] width 506 height 22
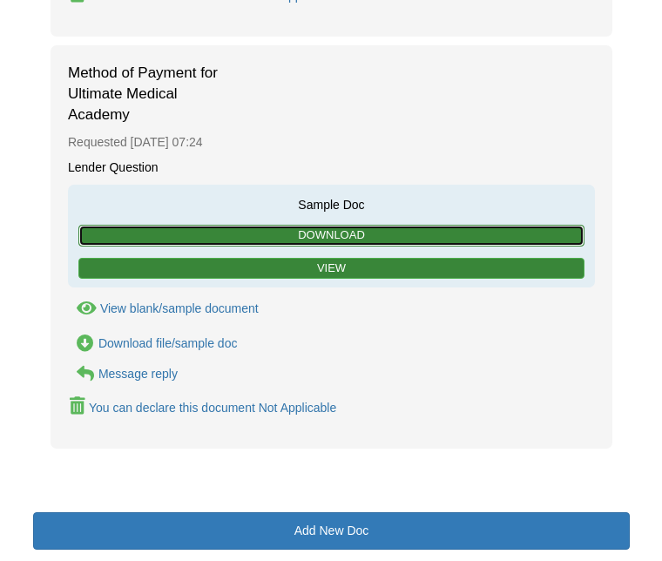
scroll to position [501, 0]
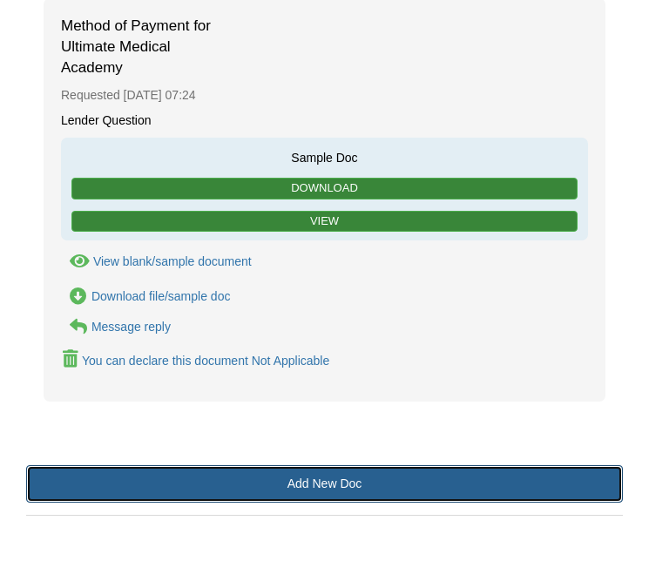
click at [349, 467] on link "Add New Doc" at bounding box center [324, 483] width 596 height 37
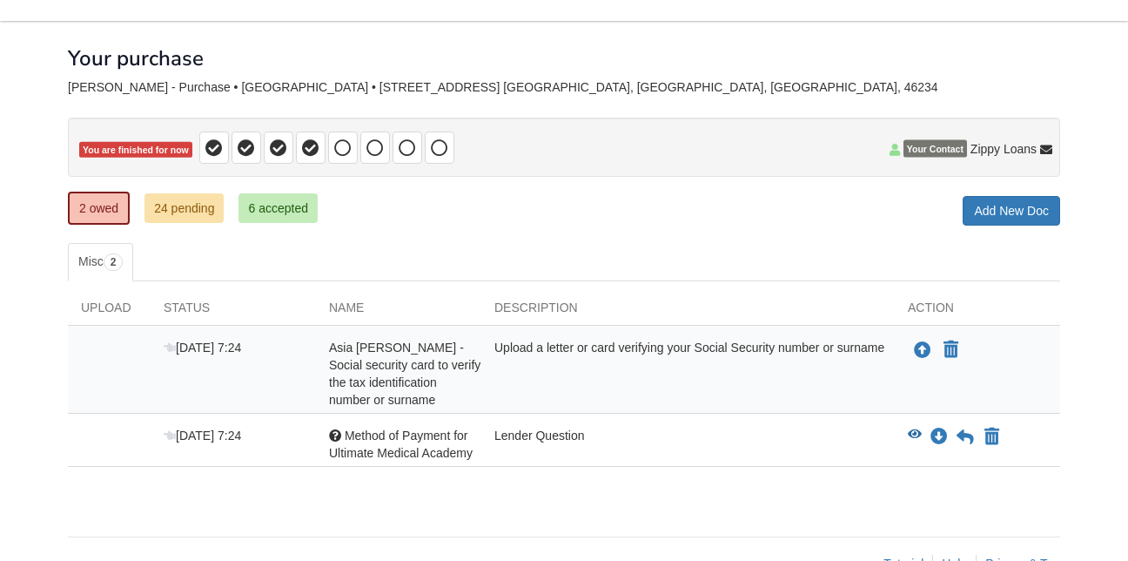
scroll to position [104, 0]
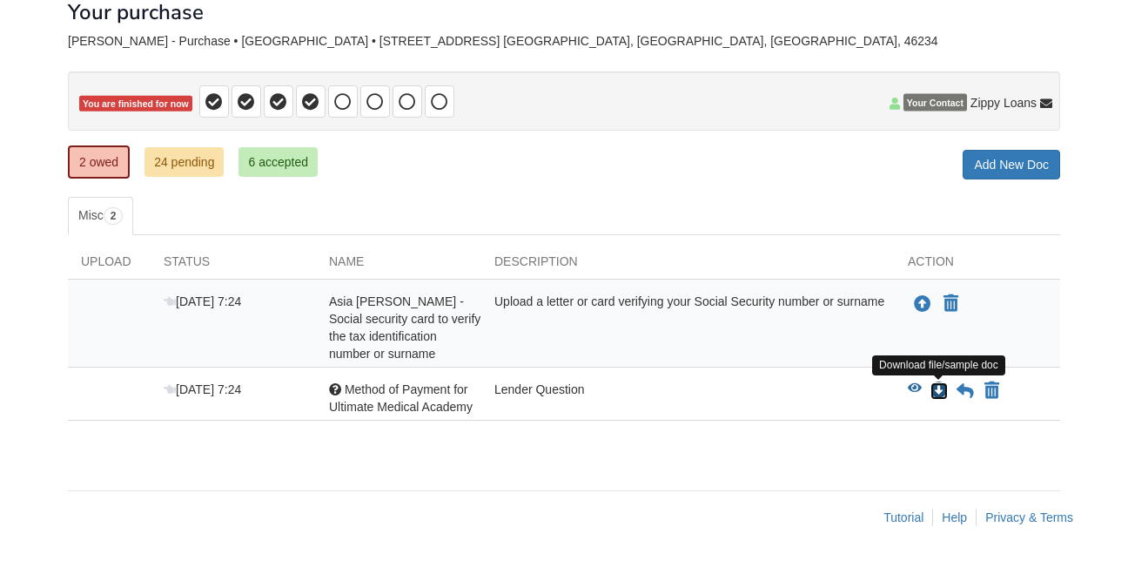
click at [940, 394] on icon "Download Method of Payment for Ultimate Medical Academy" at bounding box center [939, 390] width 17 height 17
